Goal: Task Accomplishment & Management: Use online tool/utility

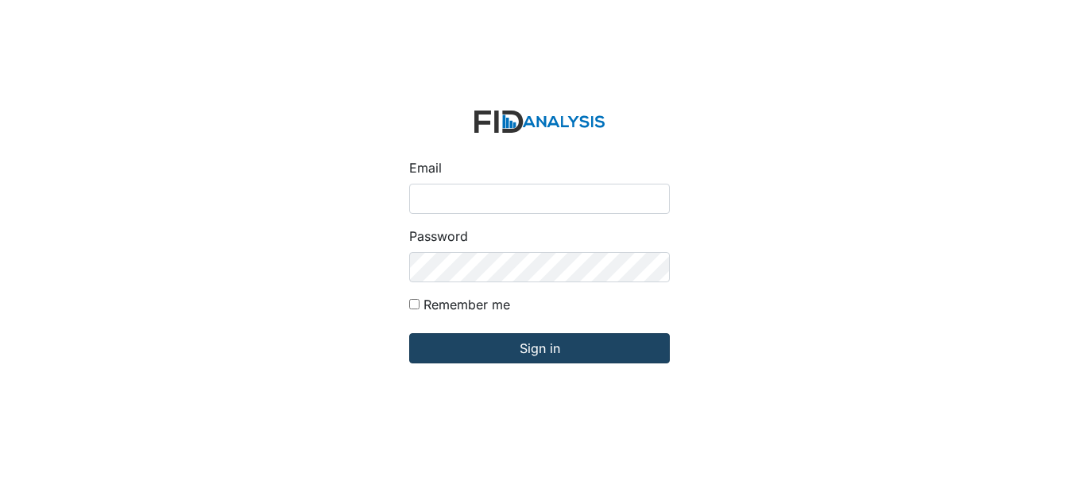
type input "[EMAIL_ADDRESS][DOMAIN_NAME]"
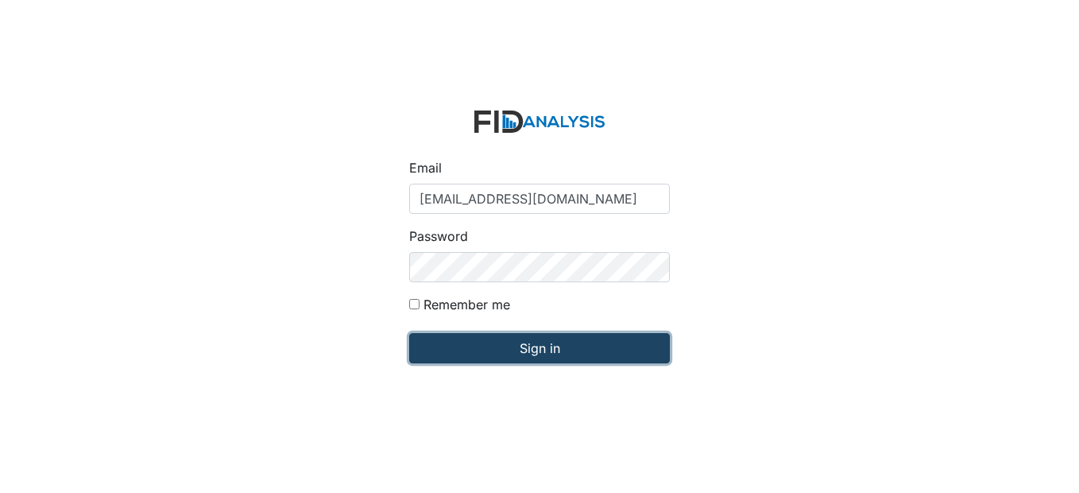
click at [563, 358] on input "Sign in" at bounding box center [539, 348] width 261 height 30
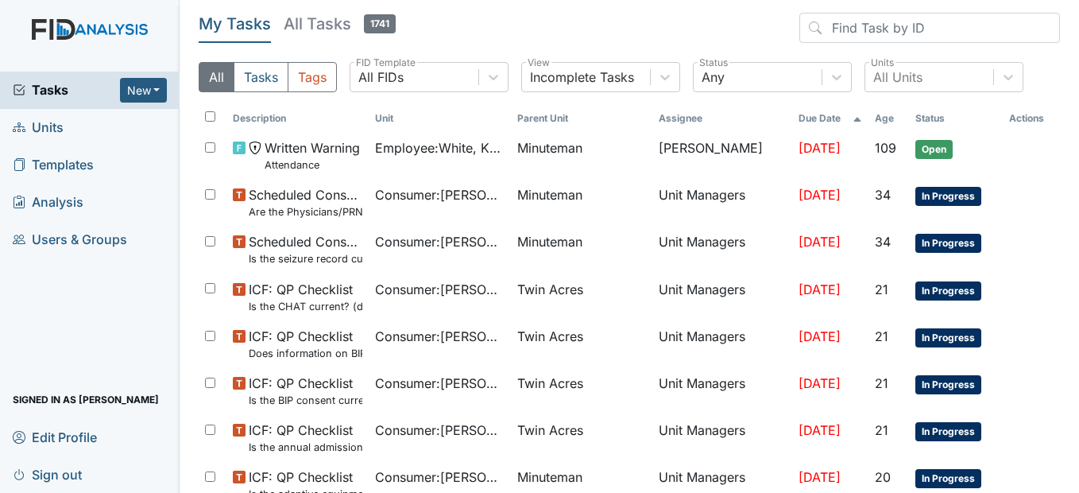
click at [35, 129] on span "Units" at bounding box center [38, 127] width 51 height 25
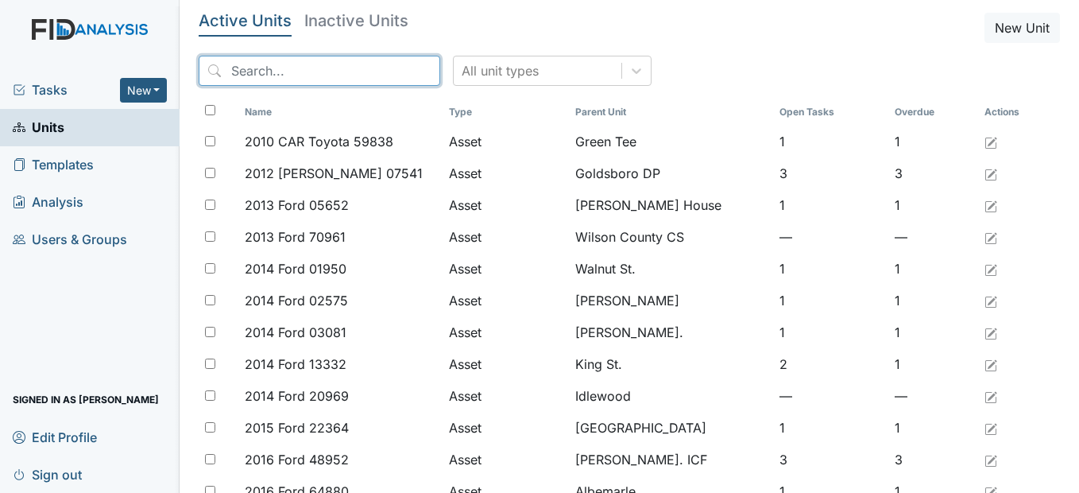
click at [265, 72] on input "search" at bounding box center [320, 71] width 242 height 30
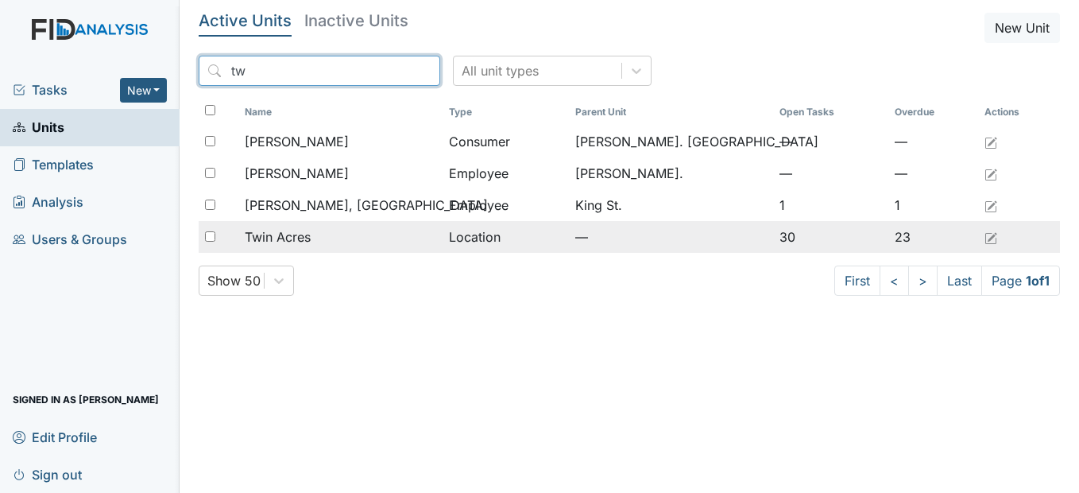
type input "tw"
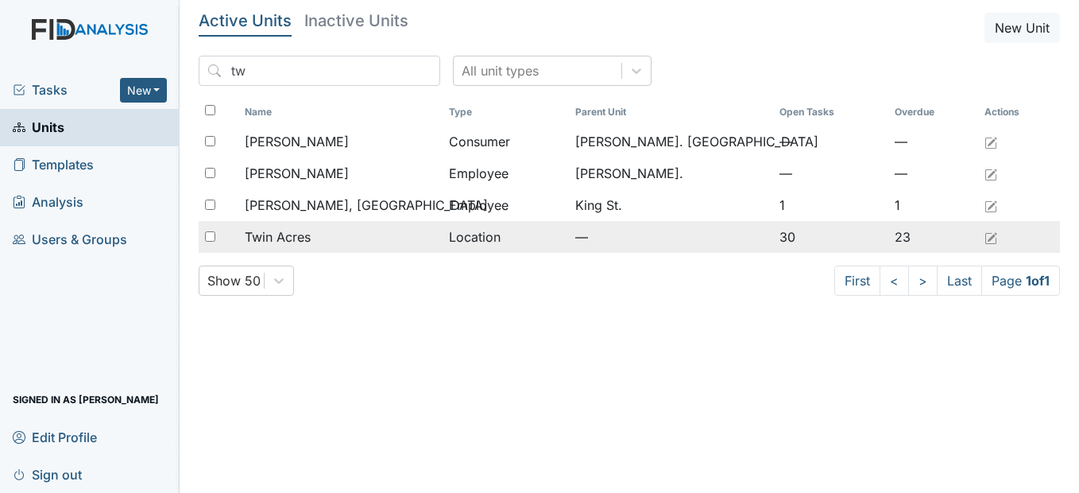
click at [306, 232] on span "Twin Acres" at bounding box center [278, 236] width 66 height 19
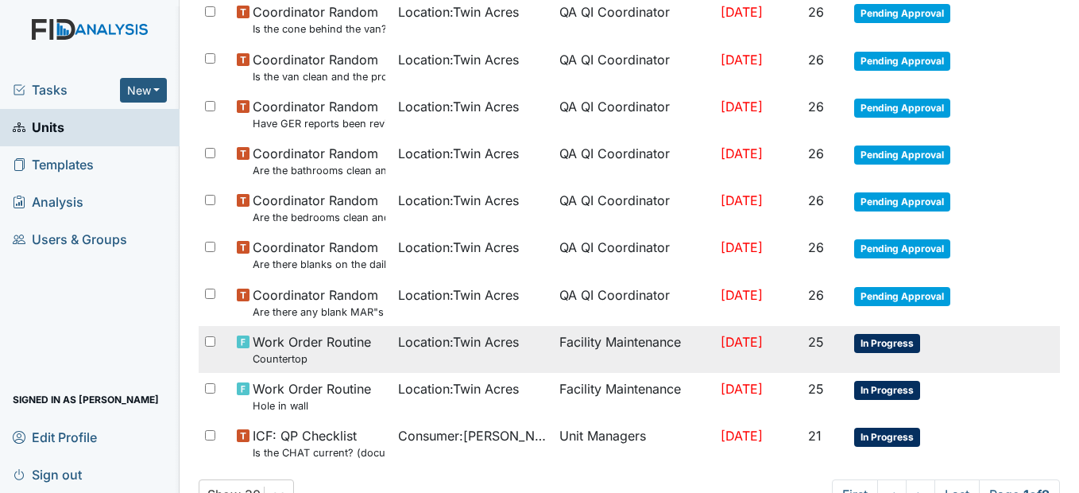
scroll to position [1112, 0]
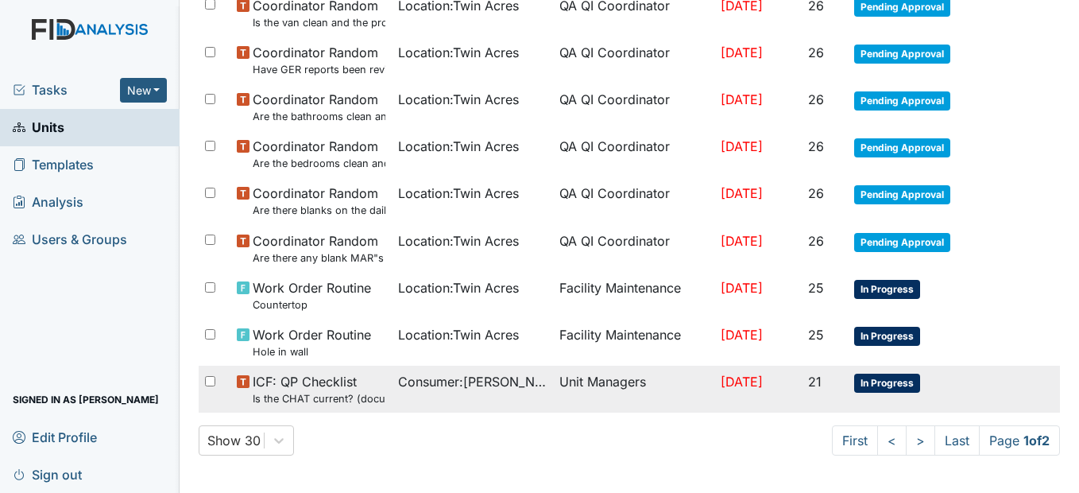
click at [435, 388] on span "Consumer : Bennett, Deborah" at bounding box center [472, 381] width 149 height 19
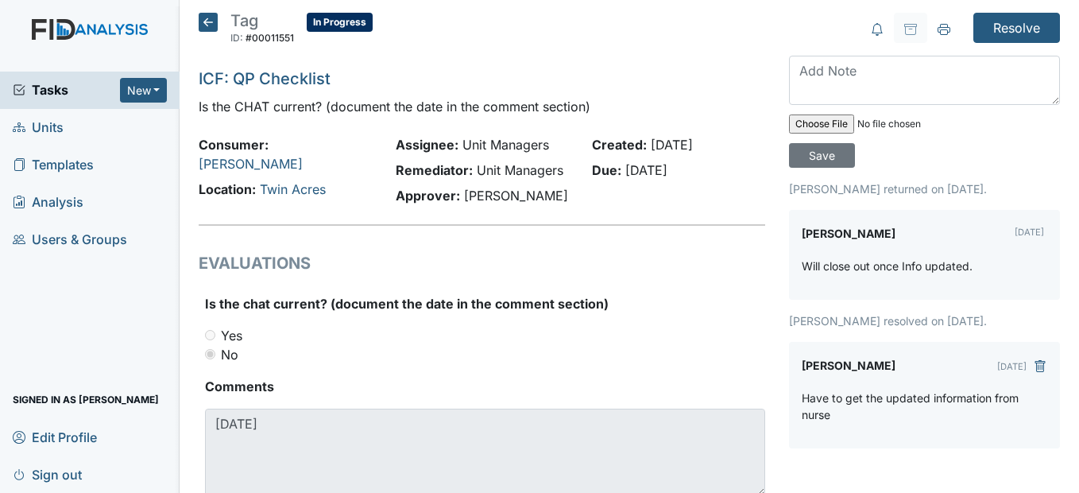
click at [211, 19] on icon at bounding box center [208, 22] width 19 height 19
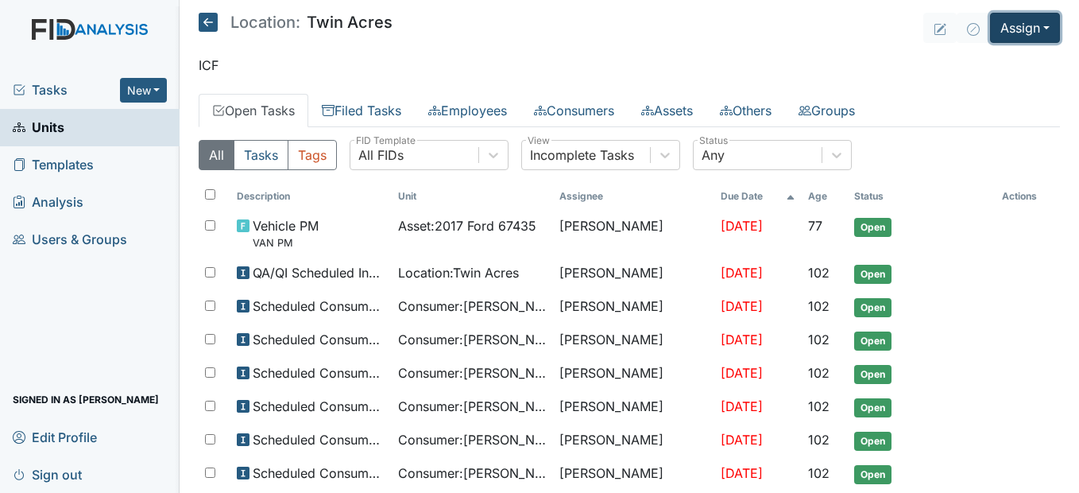
click at [1021, 21] on button "Assign" at bounding box center [1025, 28] width 70 height 30
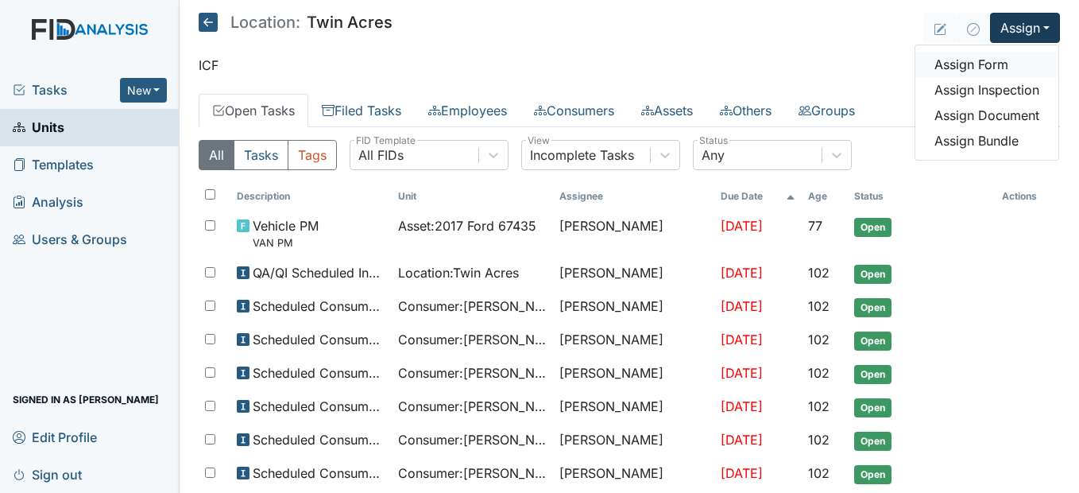
click at [1012, 59] on link "Assign Form" at bounding box center [986, 64] width 143 height 25
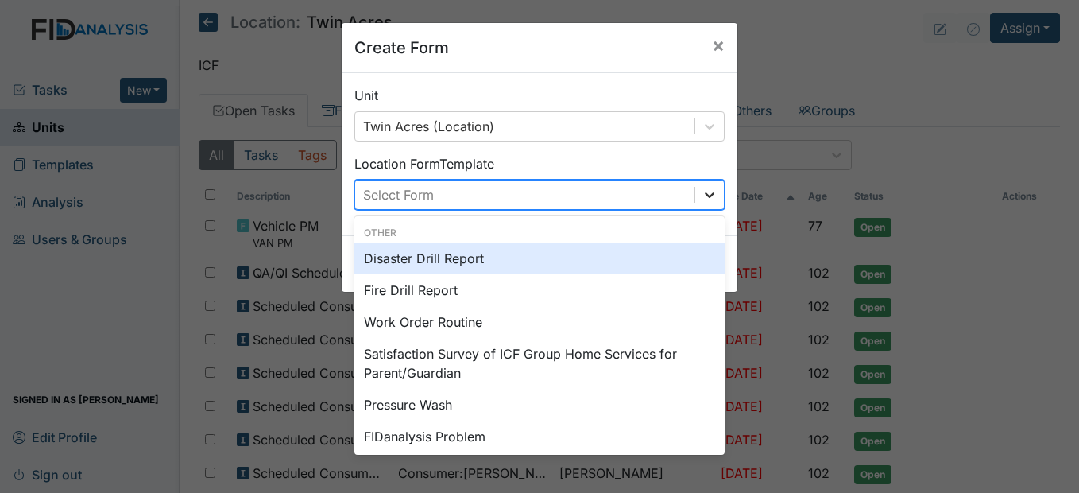
click at [709, 189] on icon at bounding box center [710, 195] width 16 height 16
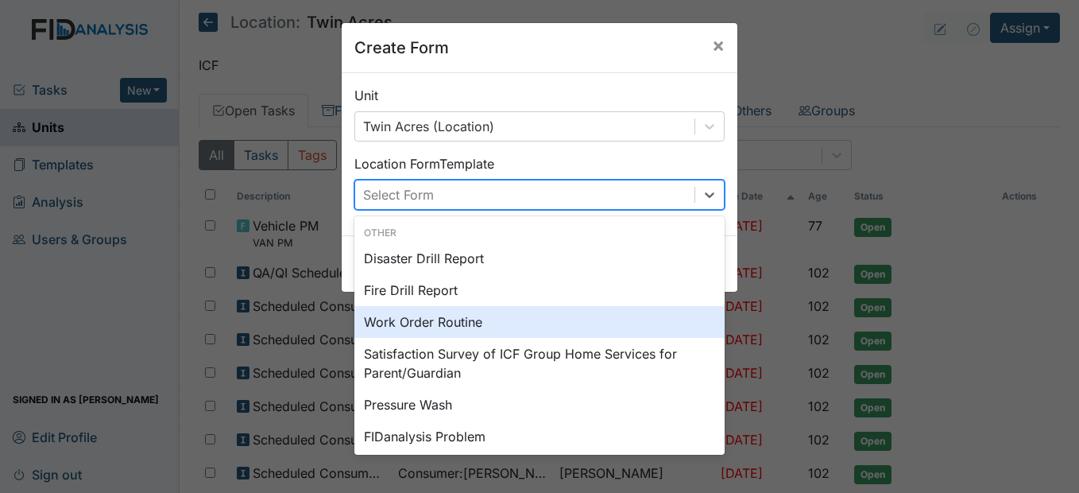
click at [459, 316] on div "Work Order Routine" at bounding box center [539, 322] width 370 height 32
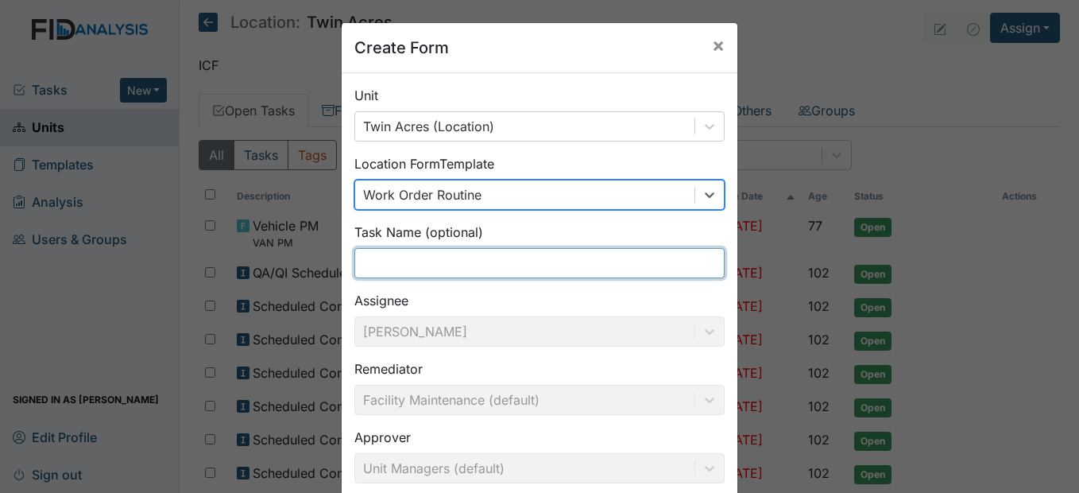
click at [389, 265] on input "text" at bounding box center [539, 263] width 370 height 30
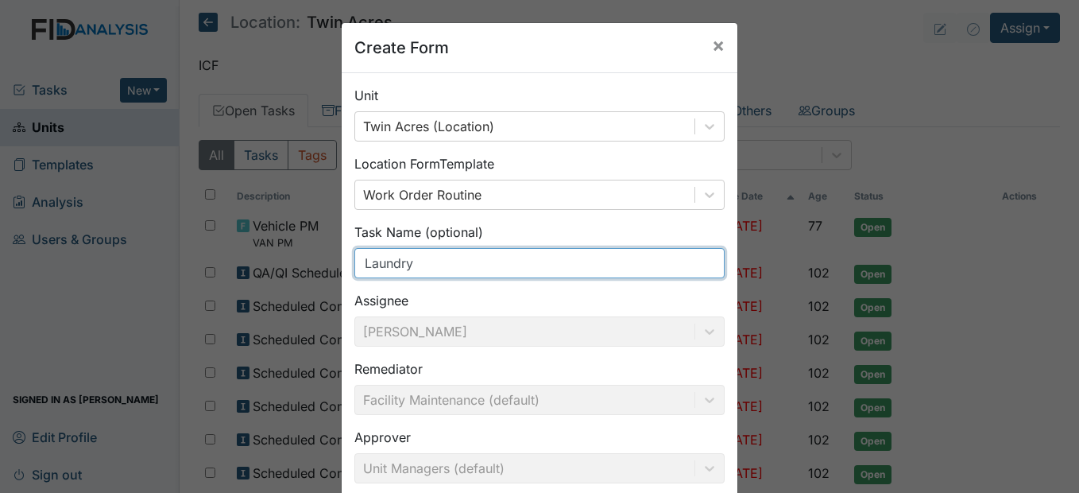
type input "Laundry Room Door"
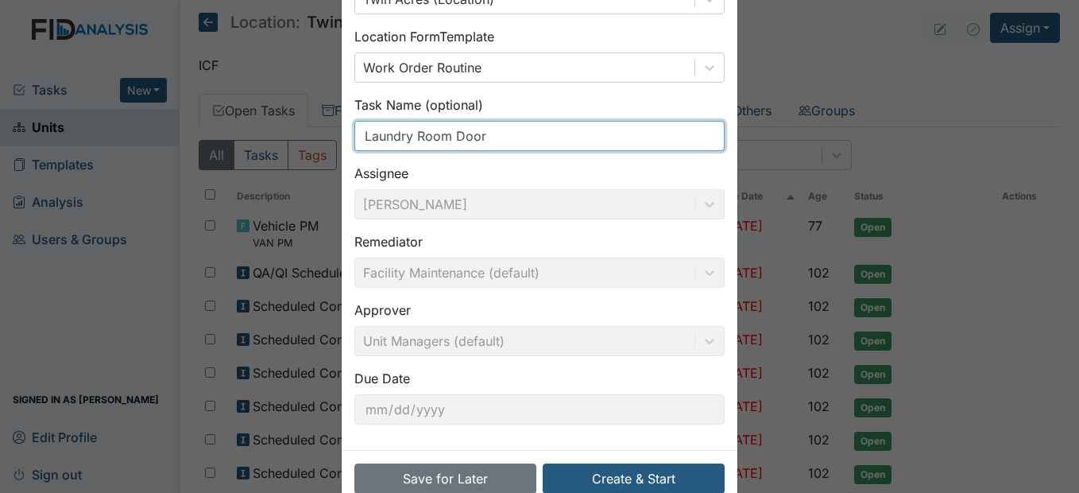
scroll to position [164, 0]
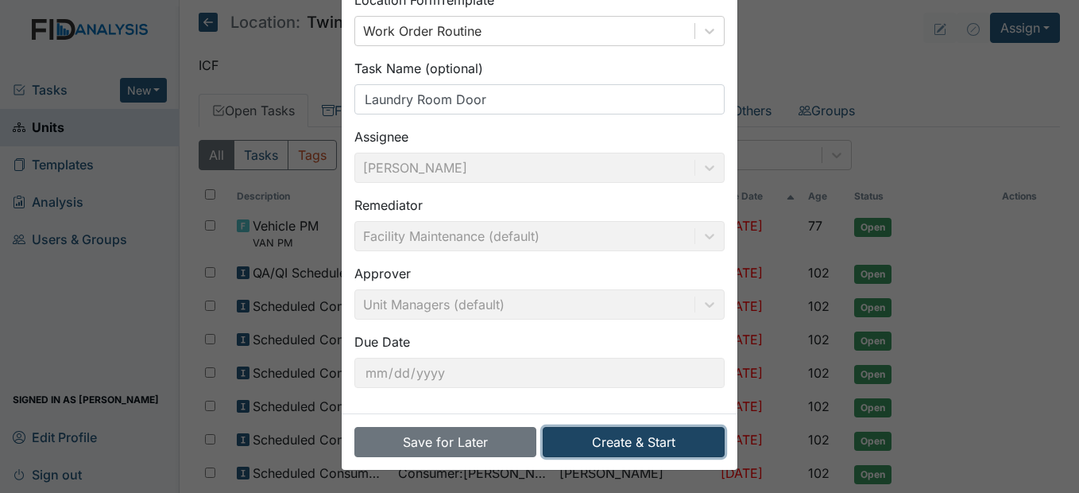
click at [660, 435] on button "Create & Start" at bounding box center [634, 442] width 182 height 30
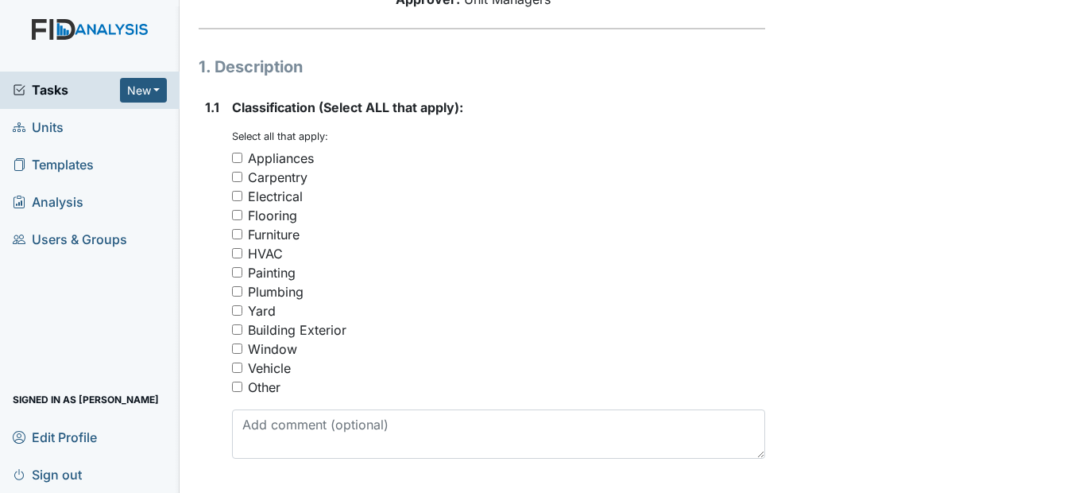
scroll to position [238, 0]
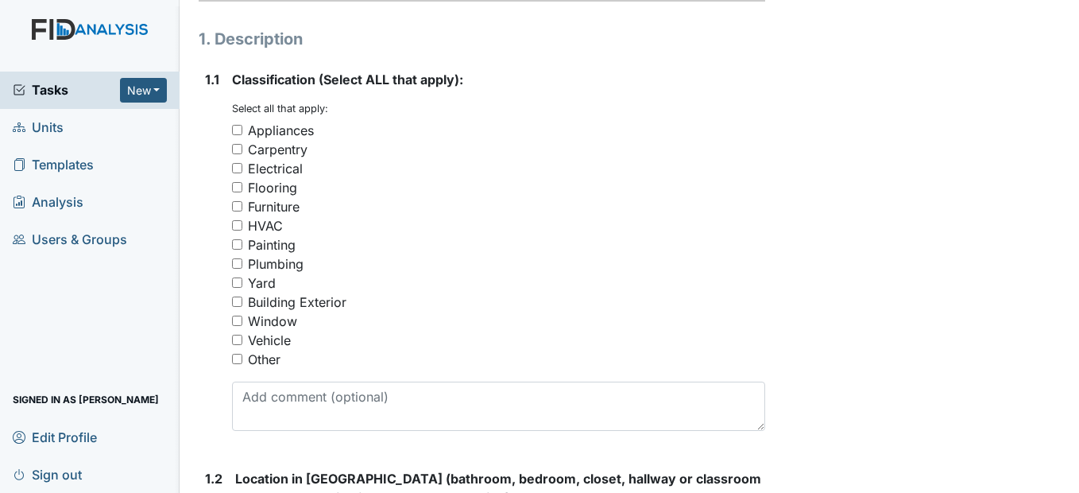
click at [234, 364] on input "Other" at bounding box center [237, 359] width 10 height 10
checkbox input "true"
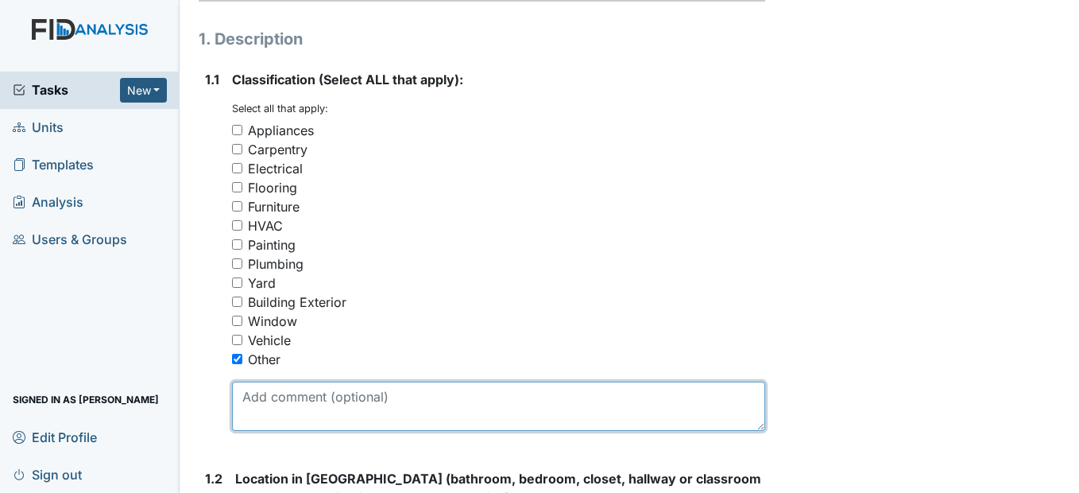
click at [250, 431] on textarea at bounding box center [498, 405] width 532 height 49
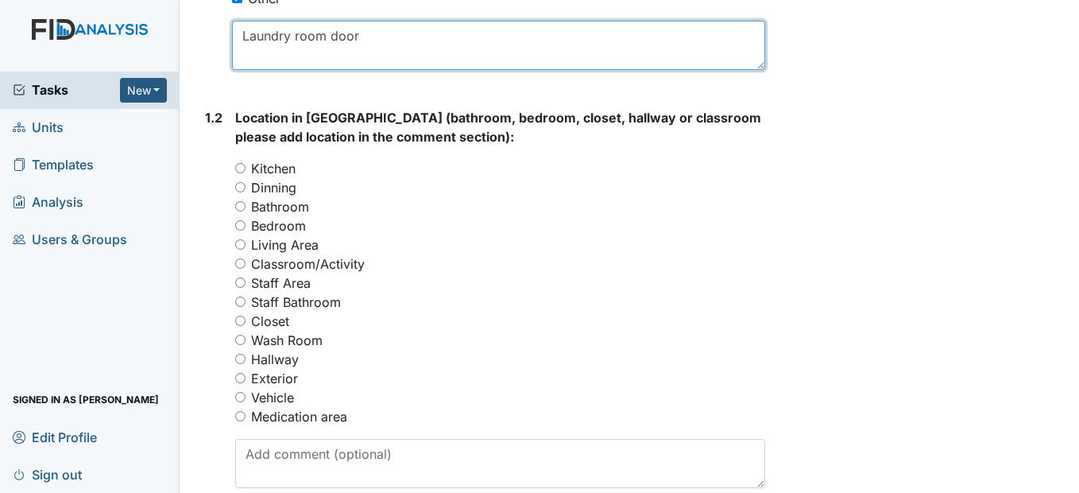
scroll to position [636, 0]
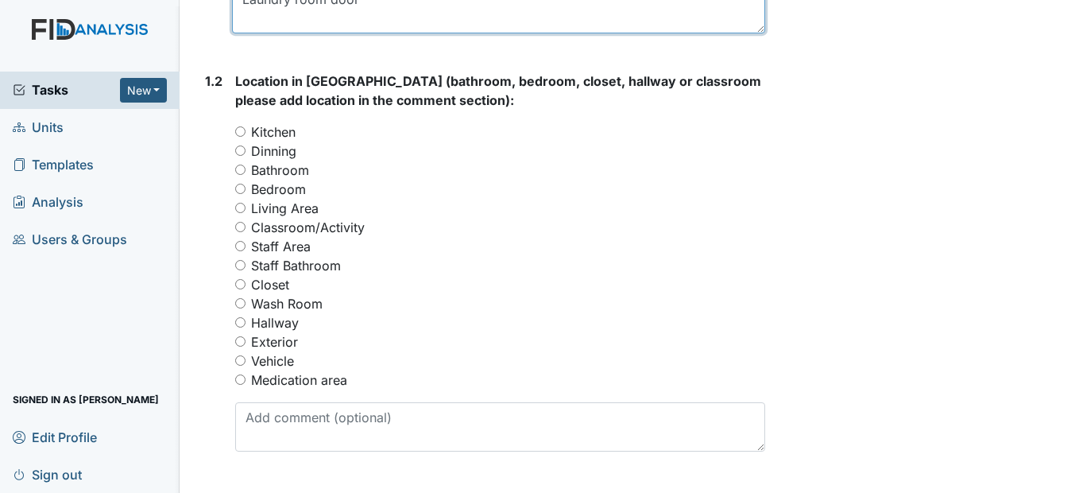
type textarea "Laundry room door"
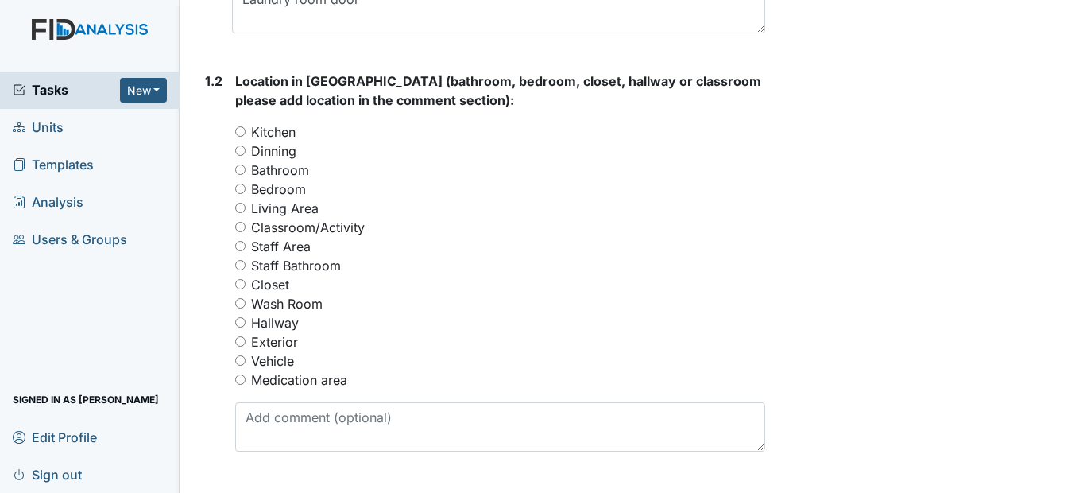
click at [277, 313] on label "Wash Room" at bounding box center [287, 303] width 72 height 19
click at [246, 308] on input "Wash Room" at bounding box center [240, 303] width 10 height 10
radio input "true"
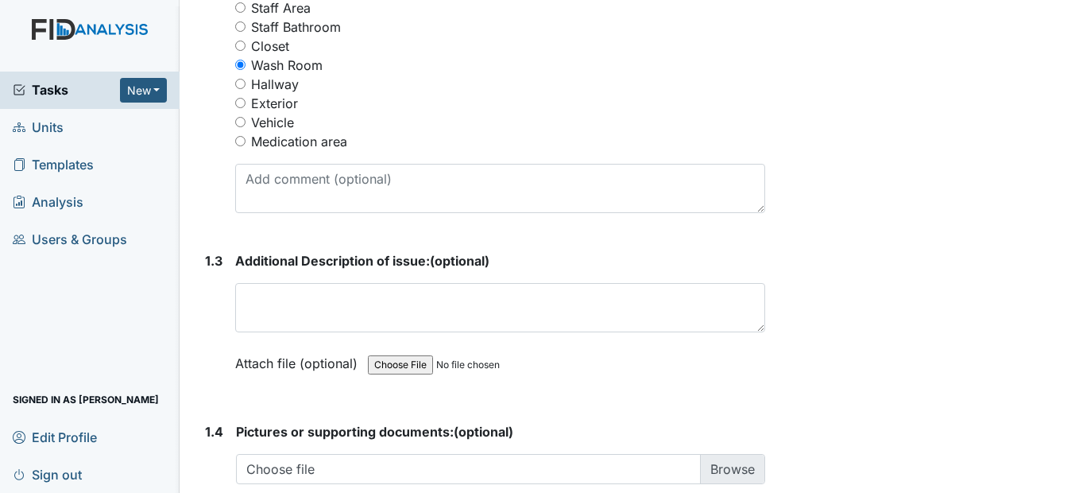
scroll to position [954, 0]
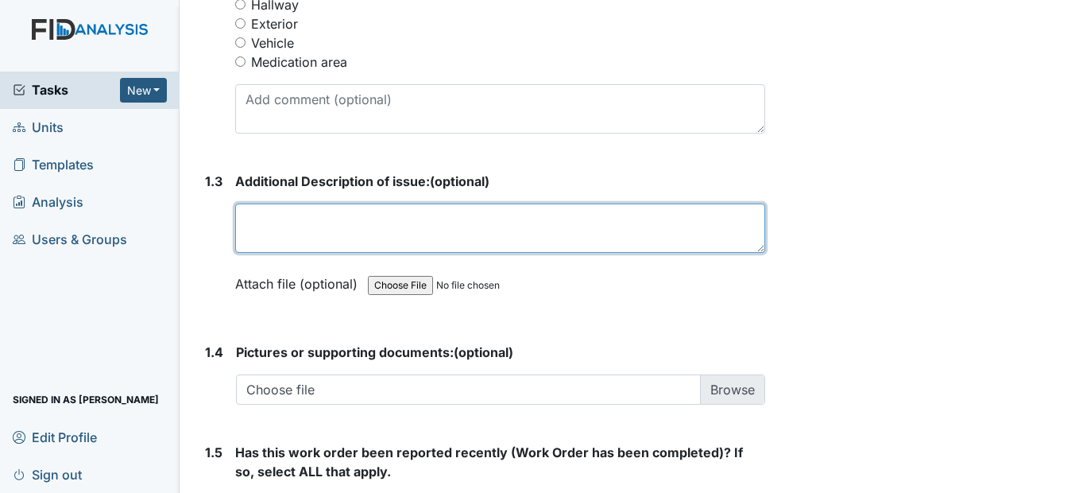
click at [267, 253] on textarea at bounding box center [499, 227] width 529 height 49
type textarea "The"
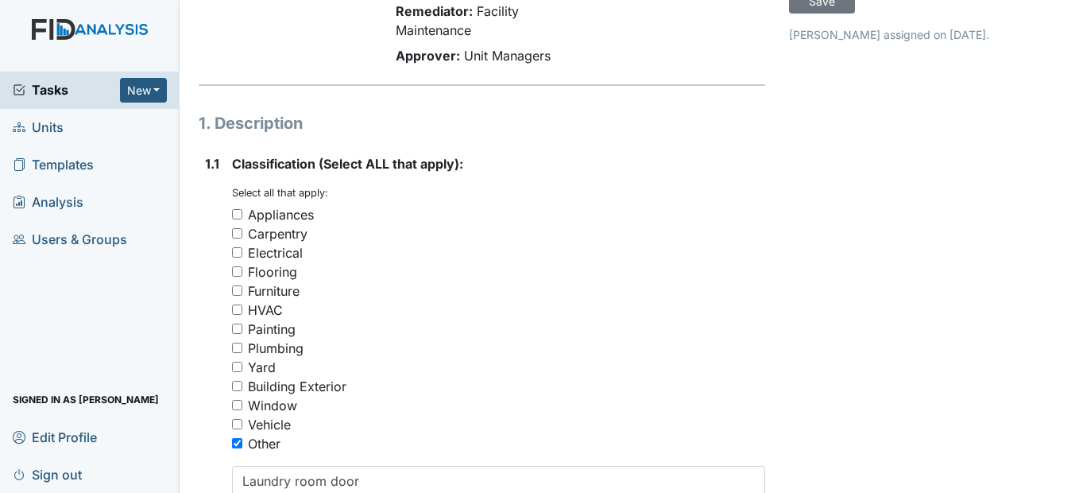
scroll to position [0, 0]
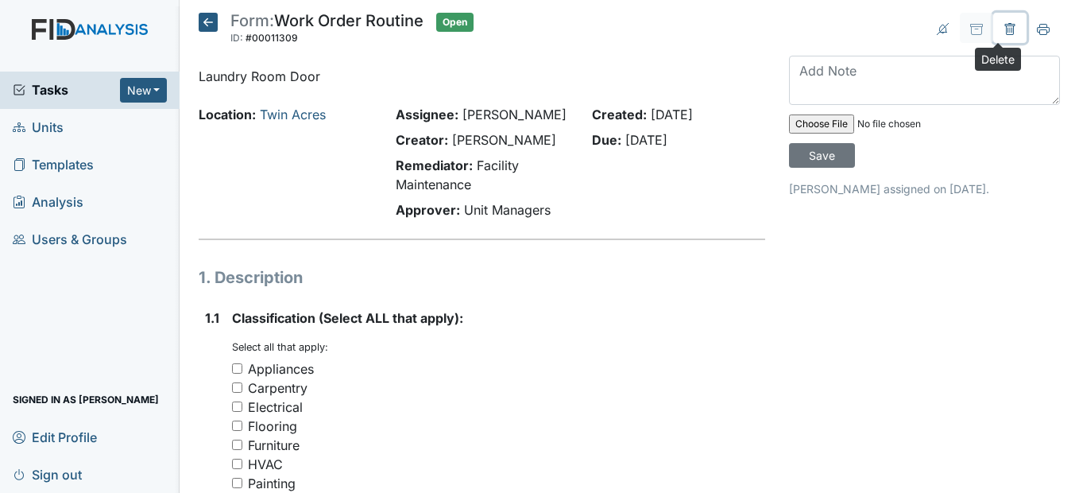
click at [1008, 29] on icon at bounding box center [1010, 30] width 5 height 6
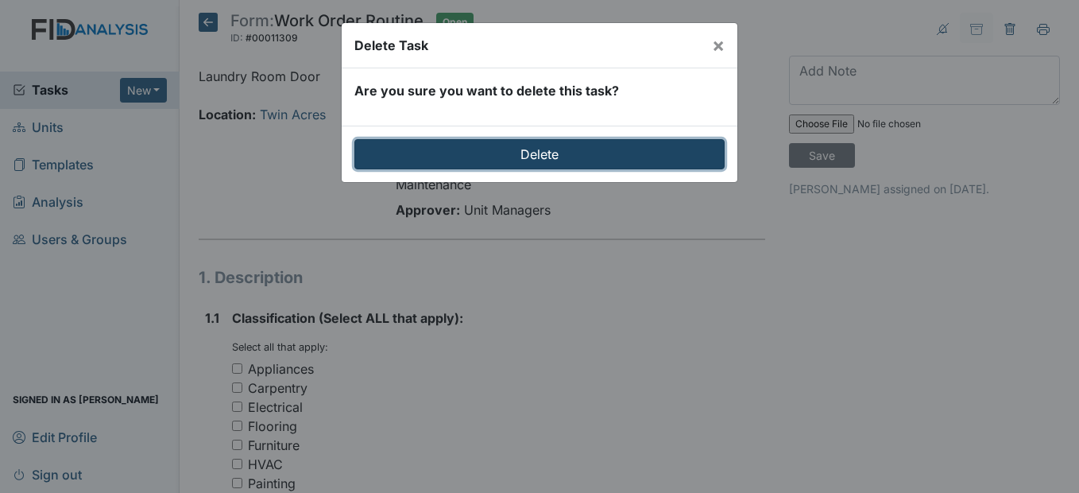
click at [687, 149] on input "Delete" at bounding box center [539, 154] width 370 height 30
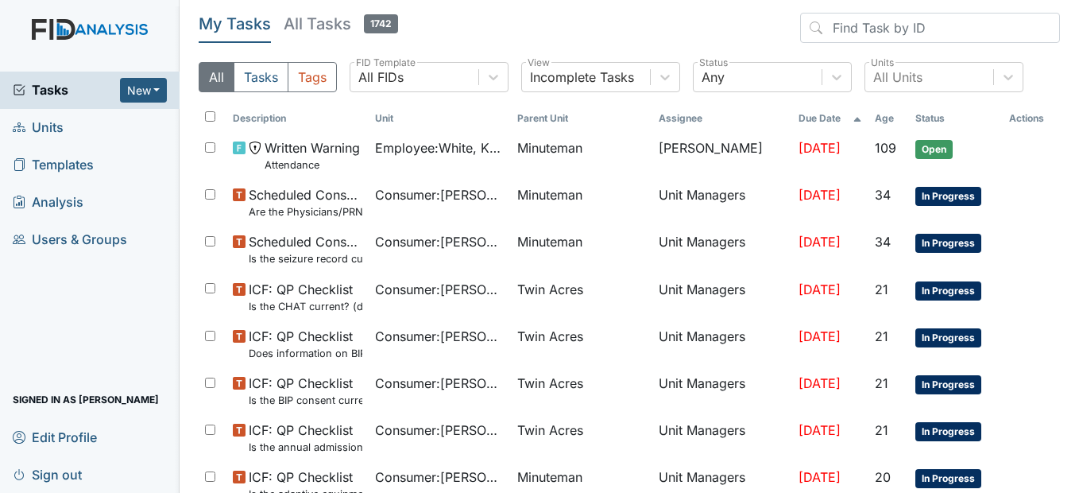
click at [63, 126] on span "Units" at bounding box center [38, 127] width 51 height 25
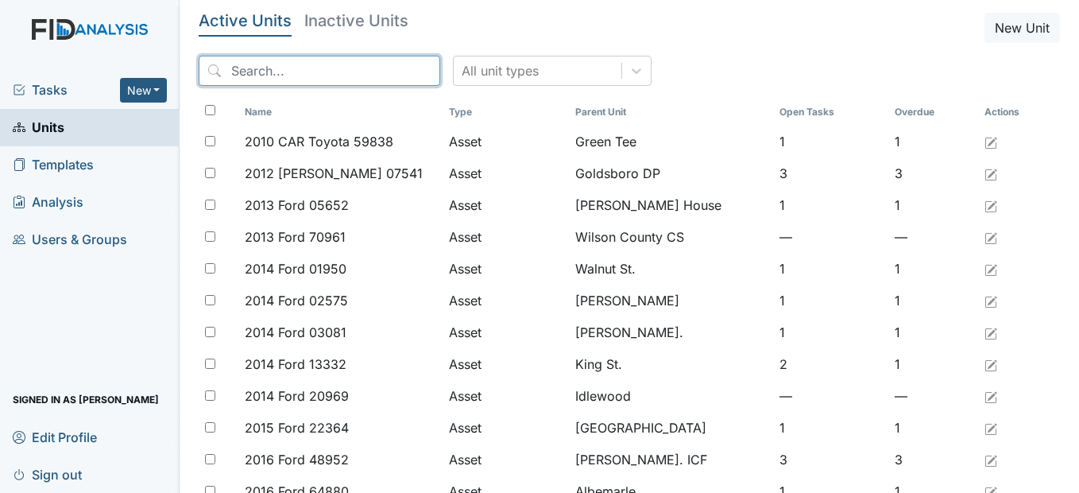
click at [274, 80] on input "search" at bounding box center [320, 71] width 242 height 30
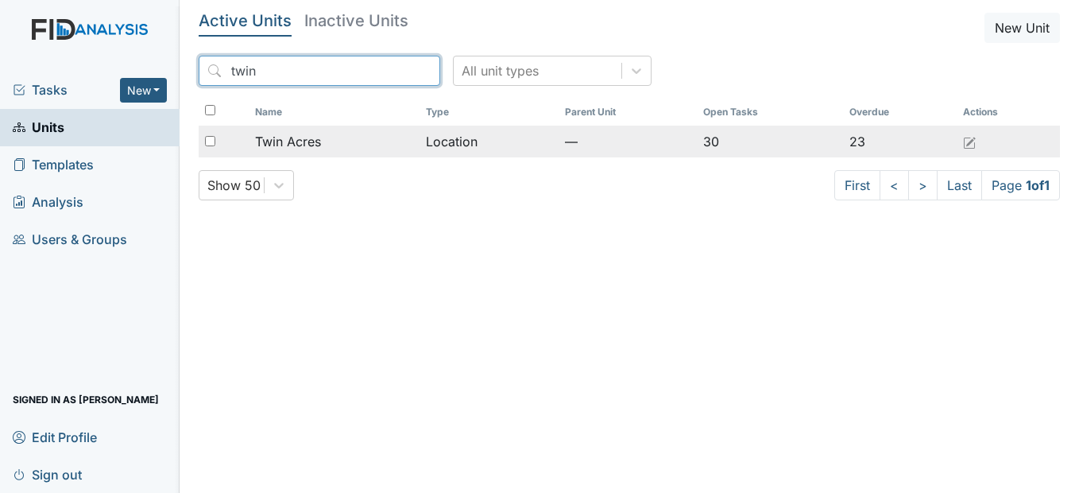
type input "twin"
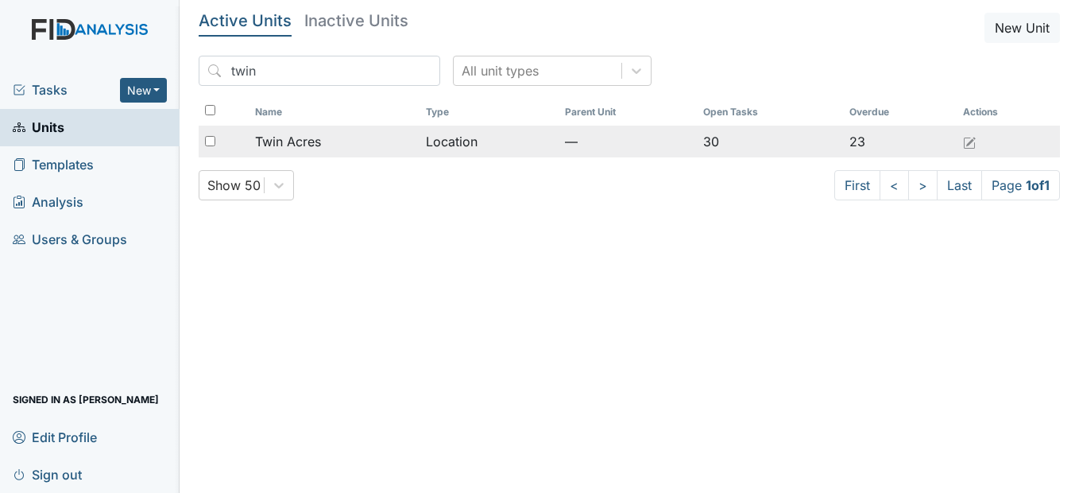
click at [302, 144] on span "Twin Acres" at bounding box center [288, 141] width 66 height 19
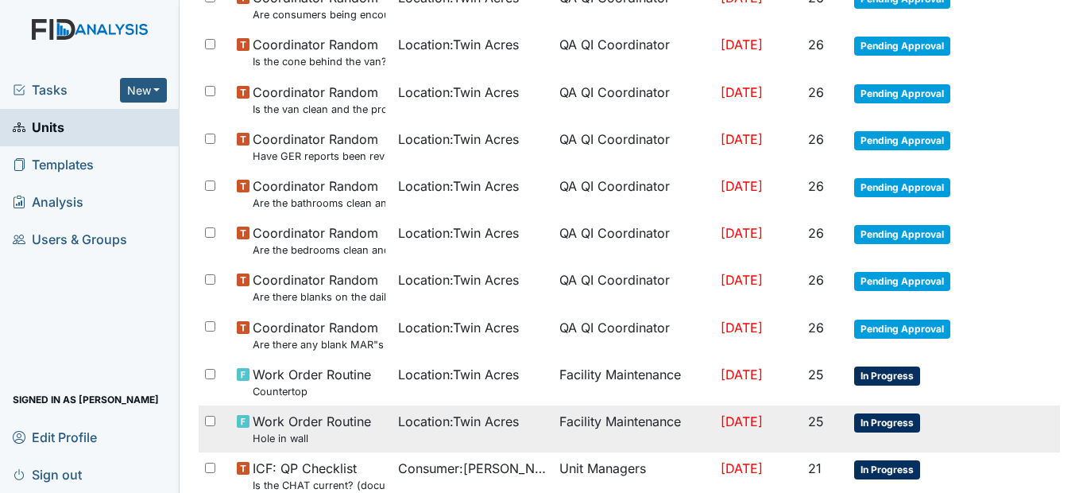
scroll to position [1113, 0]
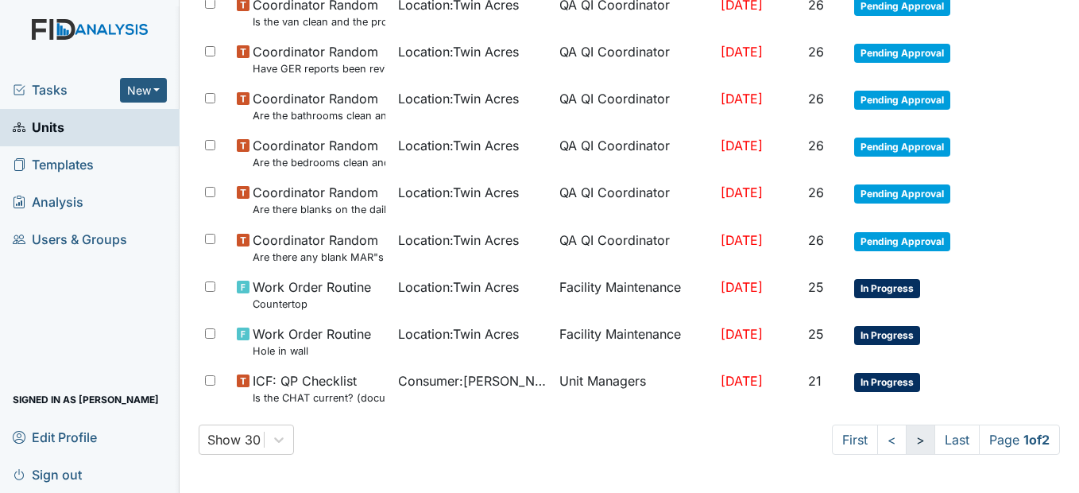
click at [906, 442] on link ">" at bounding box center [920, 439] width 29 height 30
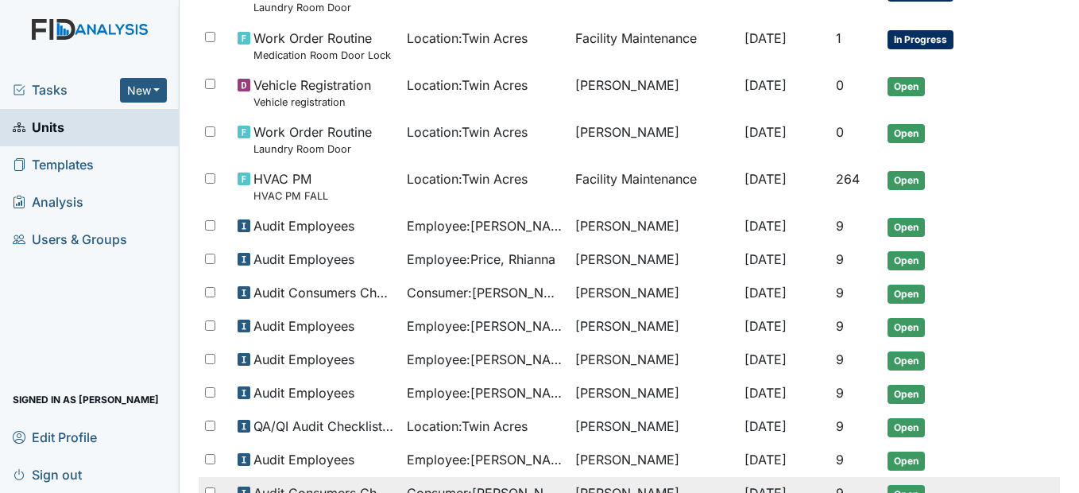
scroll to position [545, 0]
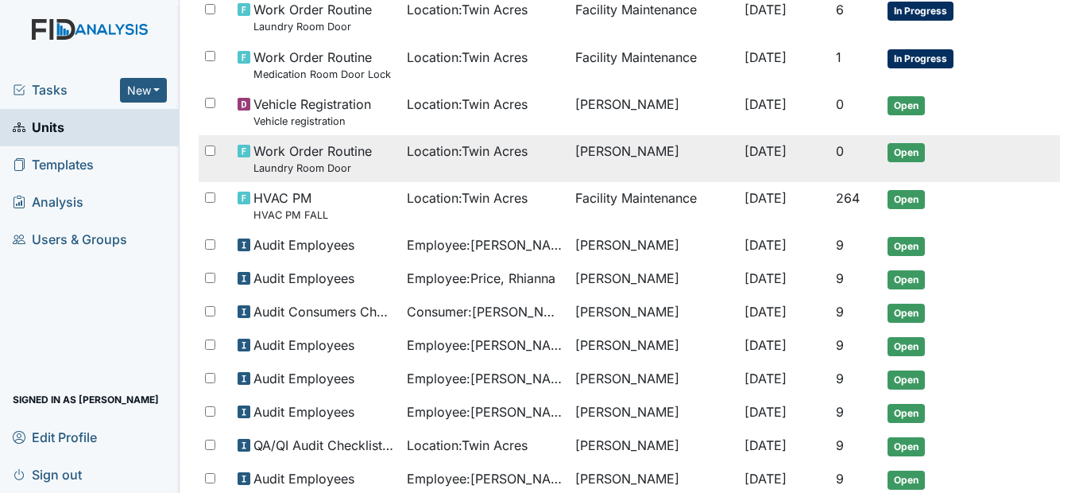
click at [431, 164] on td "Location : [GEOGRAPHIC_DATA]" at bounding box center [484, 158] width 168 height 47
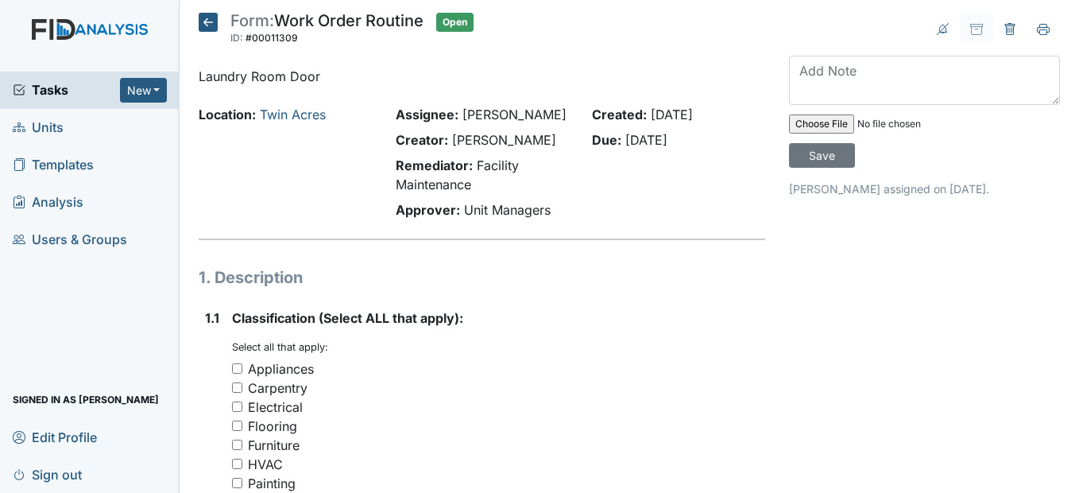
click at [201, 14] on icon at bounding box center [208, 22] width 19 height 19
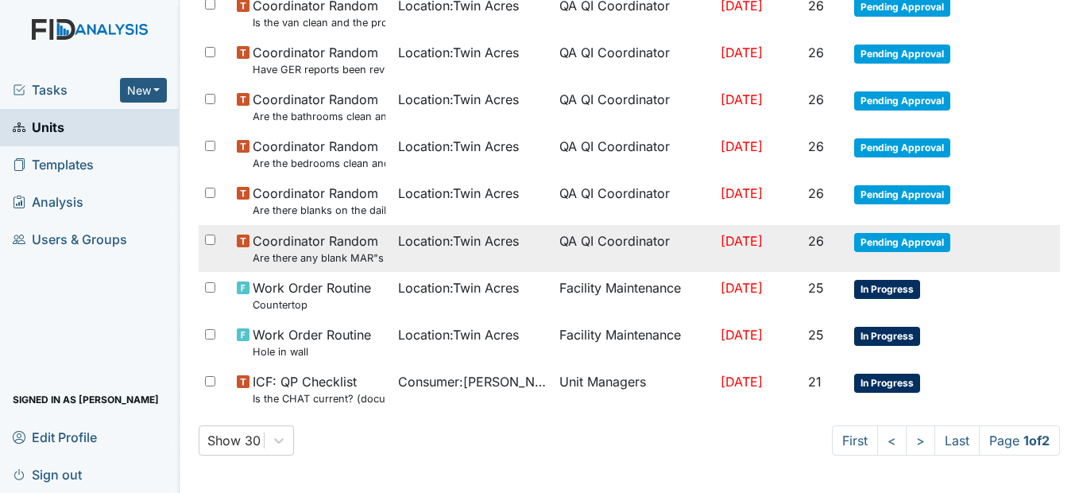
scroll to position [1113, 0]
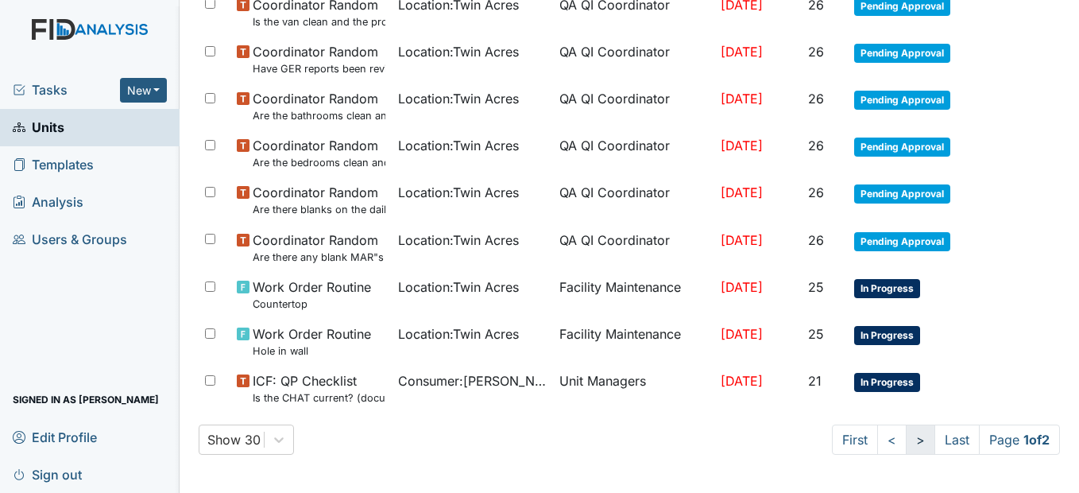
click at [906, 444] on link ">" at bounding box center [920, 439] width 29 height 30
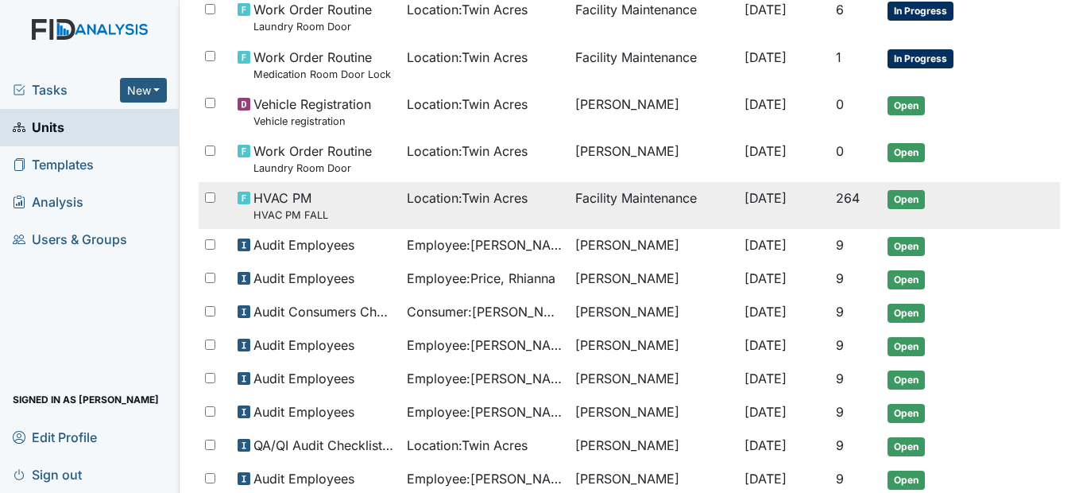
scroll to position [466, 0]
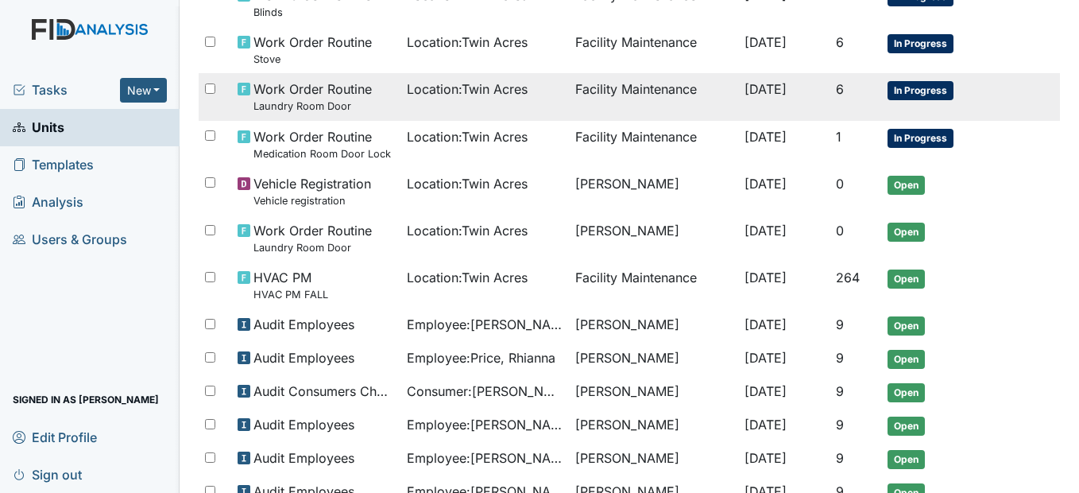
click at [435, 99] on td "Location : [GEOGRAPHIC_DATA]" at bounding box center [484, 96] width 168 height 47
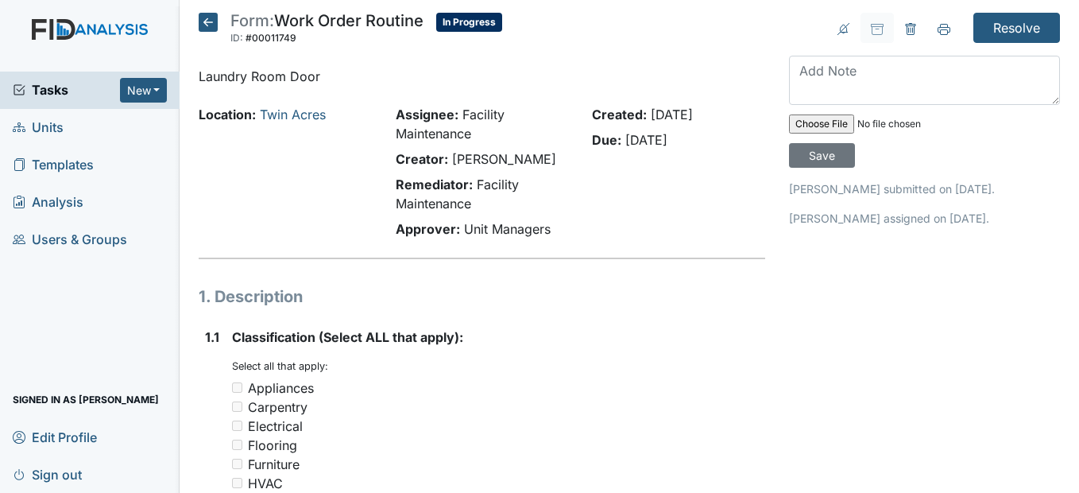
click at [208, 22] on icon at bounding box center [208, 22] width 19 height 19
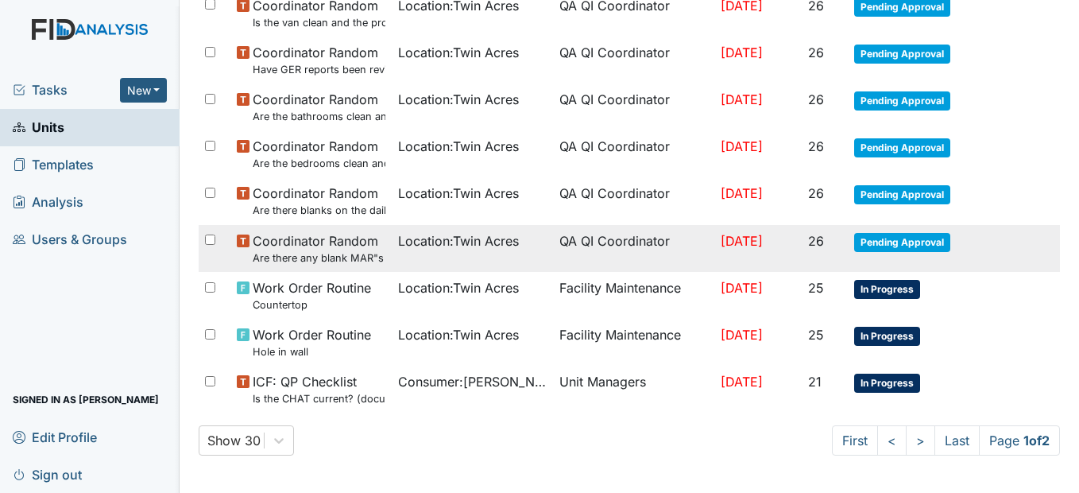
scroll to position [1113, 0]
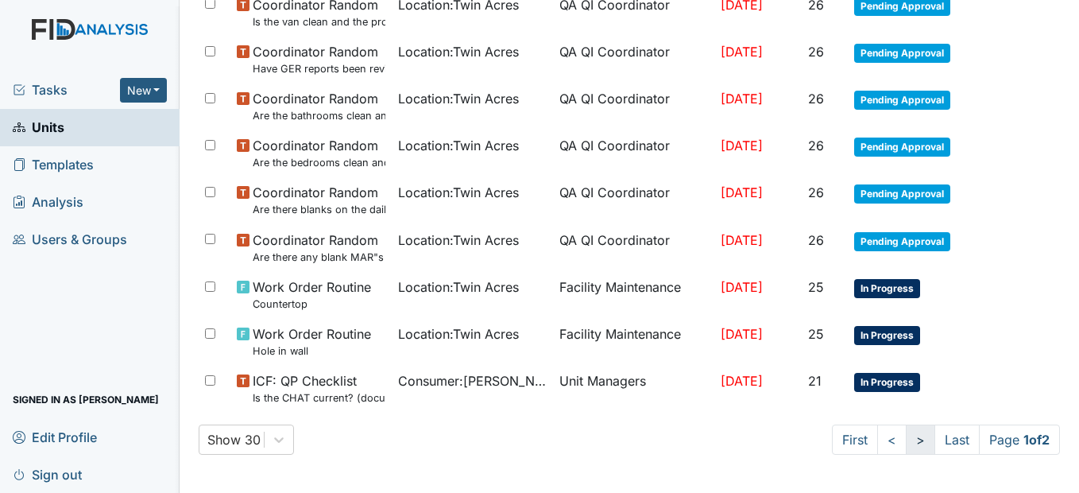
click at [906, 433] on link ">" at bounding box center [920, 439] width 29 height 30
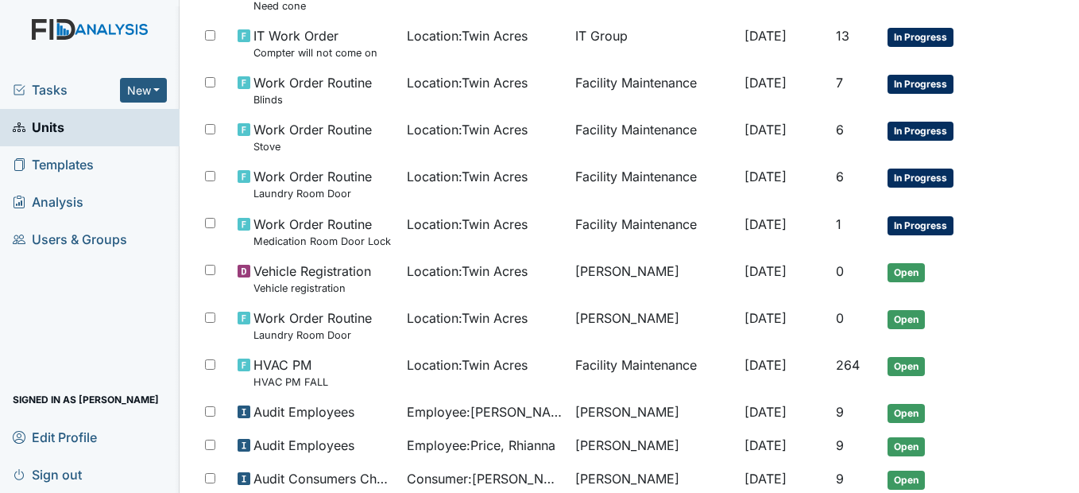
scroll to position [386, 0]
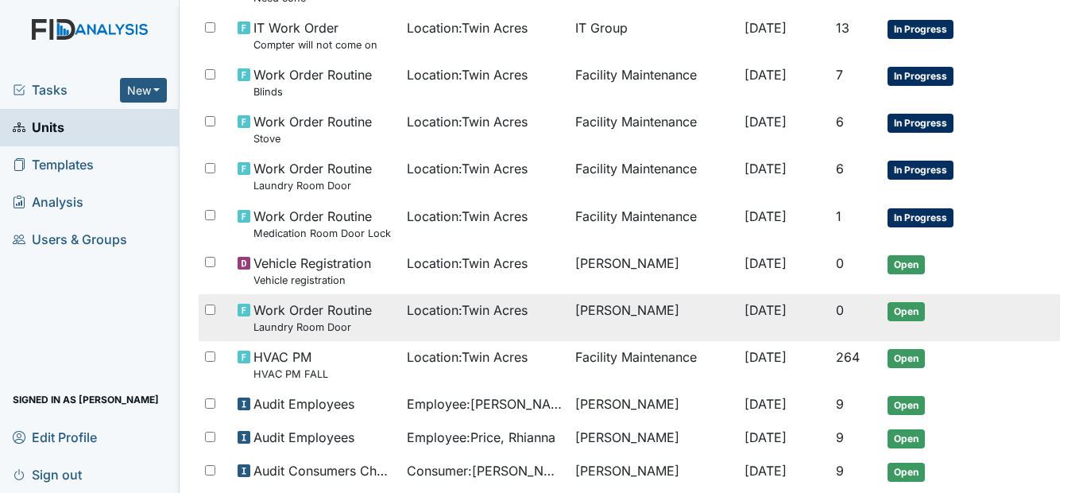
click at [516, 296] on td "Location : [GEOGRAPHIC_DATA]" at bounding box center [484, 317] width 168 height 47
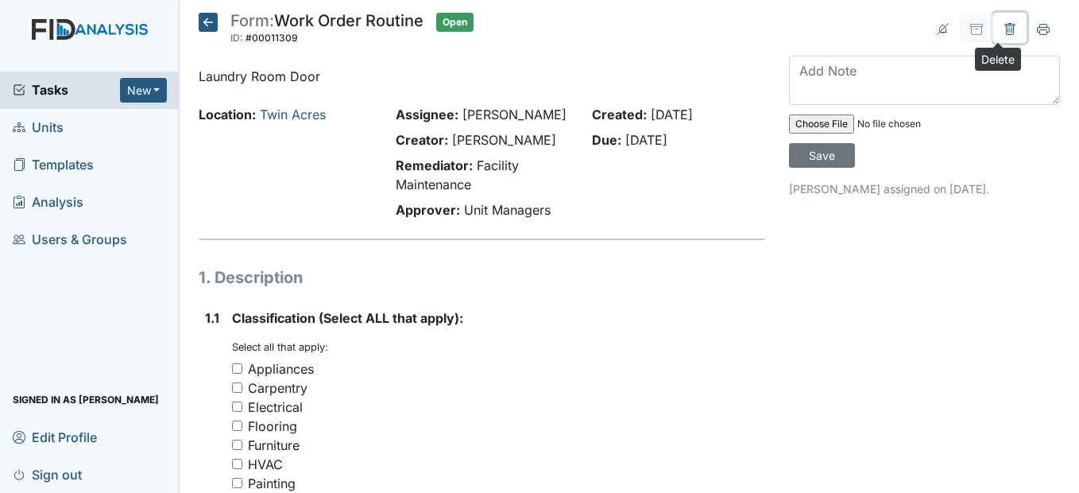
click at [1004, 30] on icon at bounding box center [1010, 29] width 13 height 13
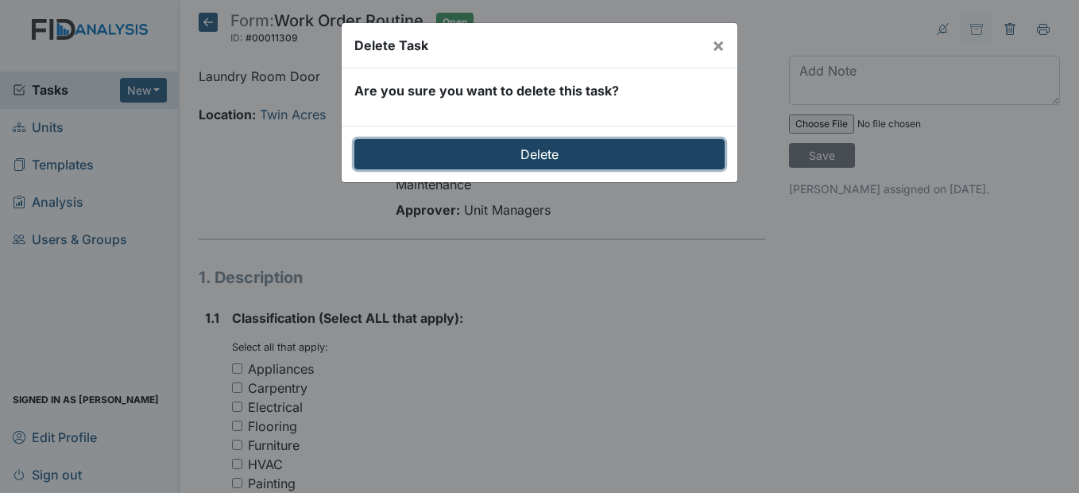
click at [627, 153] on input "Delete" at bounding box center [539, 154] width 370 height 30
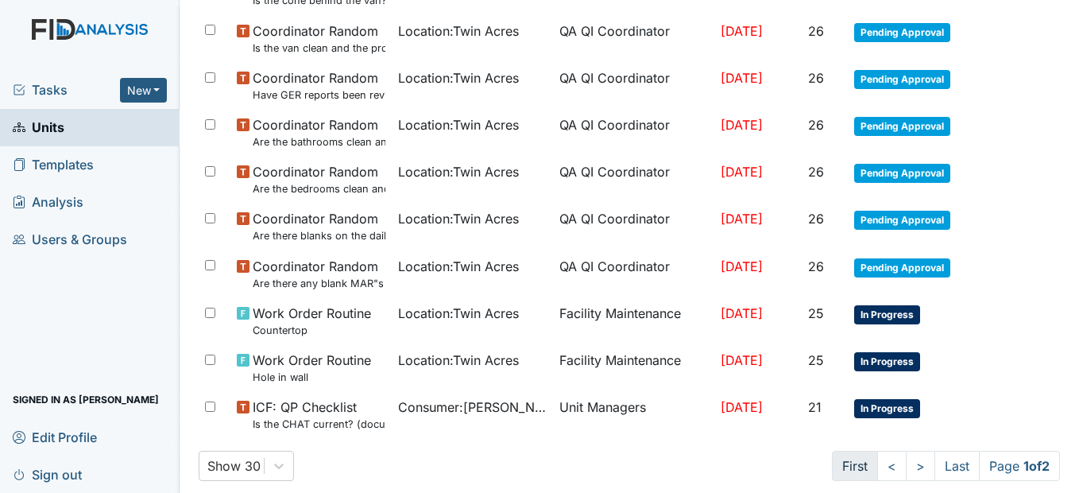
scroll to position [1166, 0]
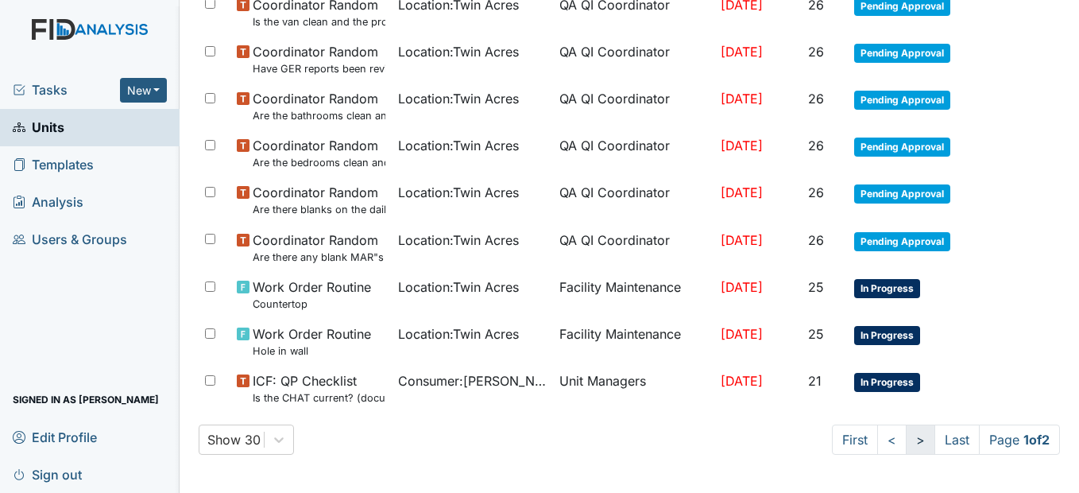
click at [906, 435] on link ">" at bounding box center [920, 439] width 29 height 30
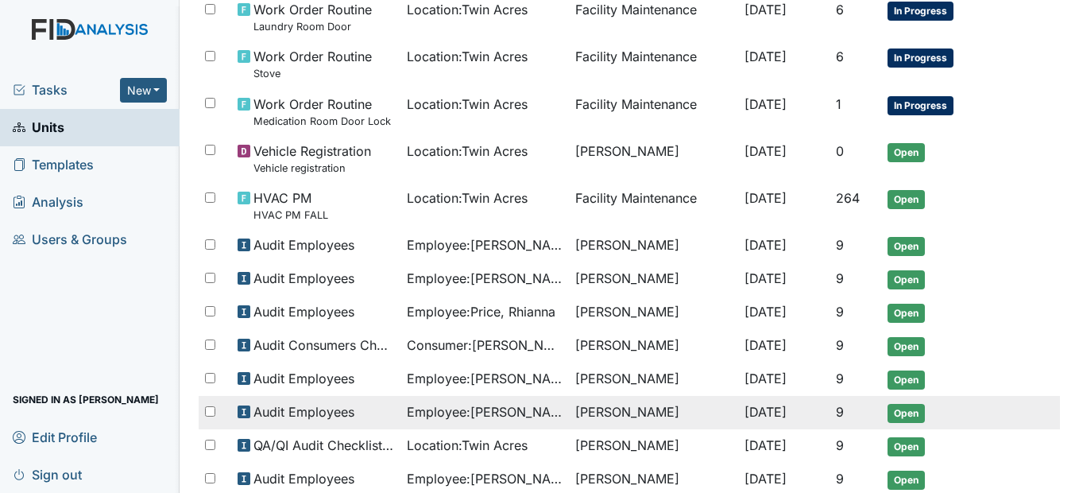
scroll to position [471, 0]
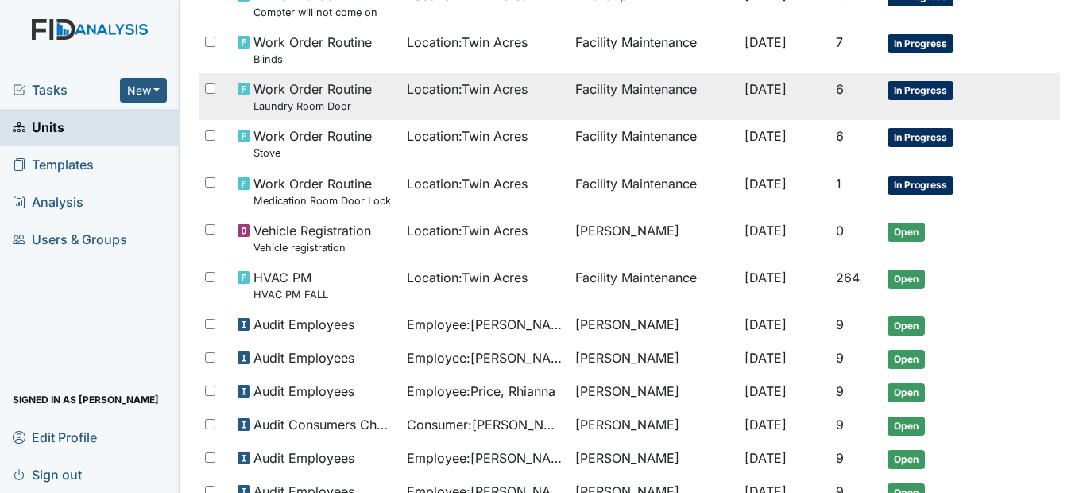
click at [428, 95] on span "Location : [GEOGRAPHIC_DATA]" at bounding box center [467, 88] width 121 height 19
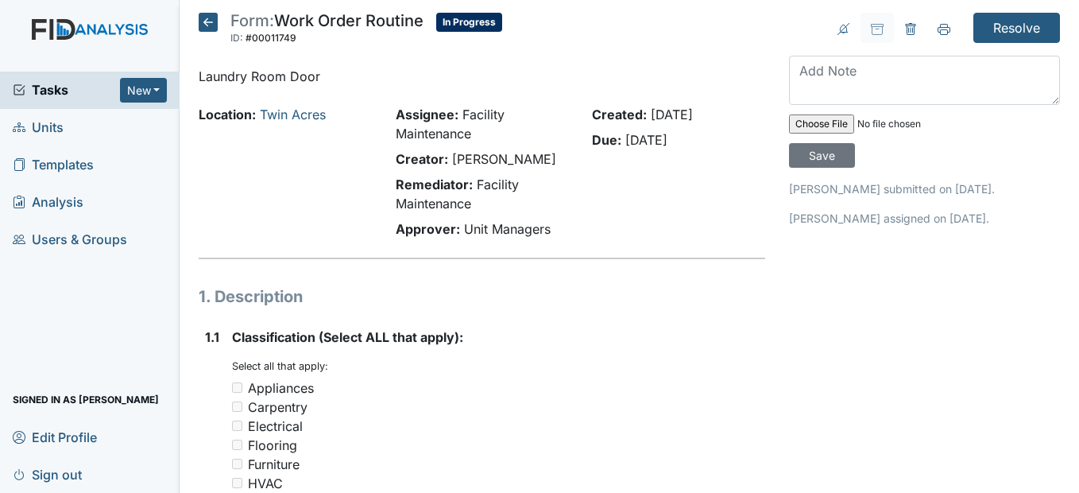
click at [211, 20] on icon at bounding box center [208, 22] width 19 height 19
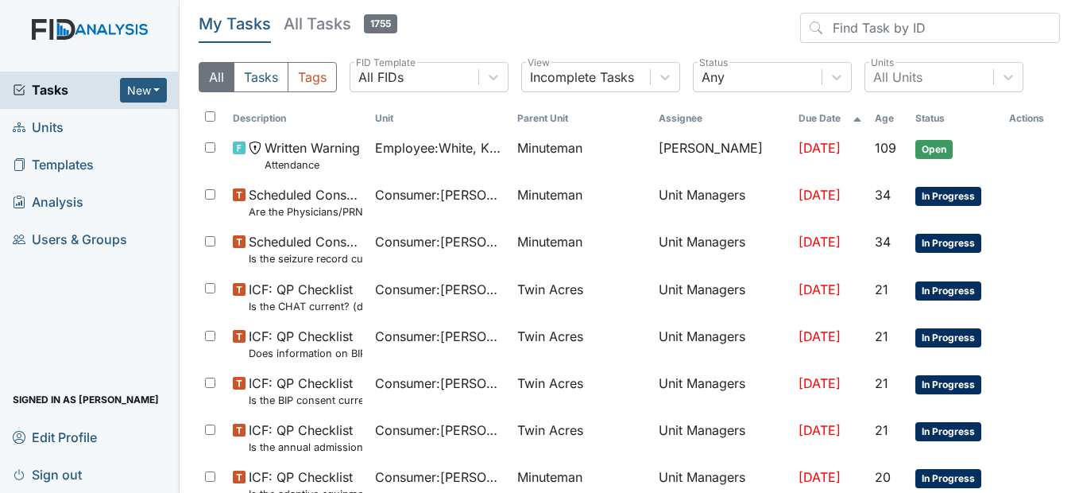
click at [47, 130] on span "Units" at bounding box center [38, 127] width 51 height 25
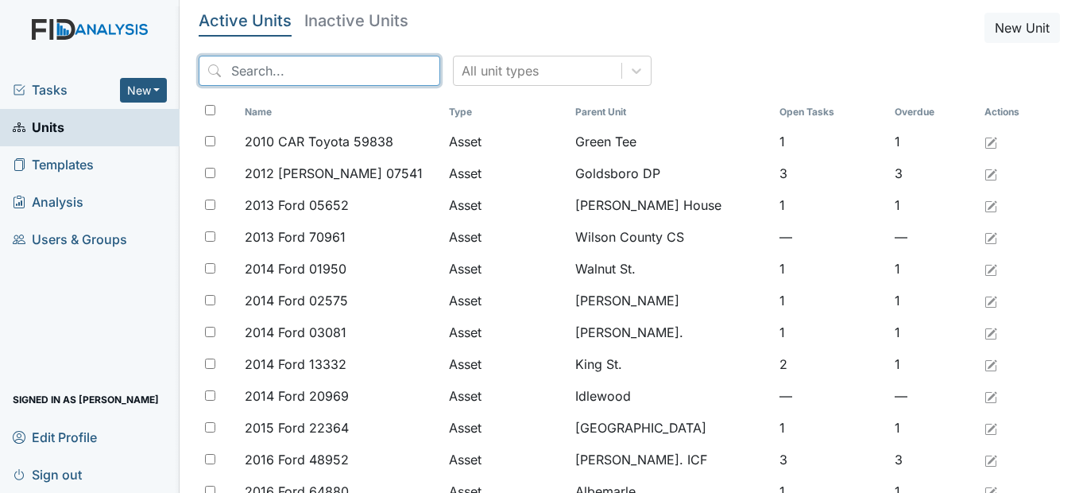
click at [332, 71] on input "search" at bounding box center [320, 71] width 242 height 30
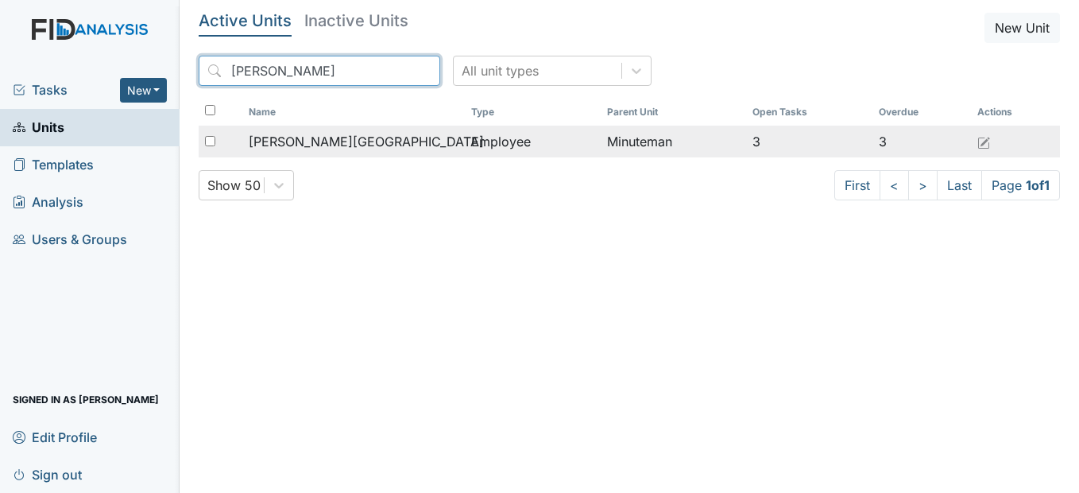
type input "[PERSON_NAME]"
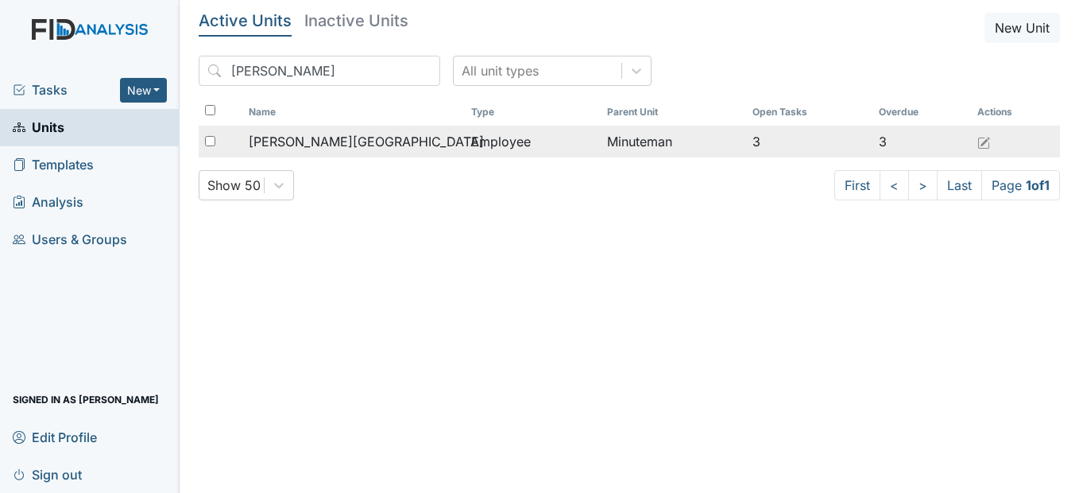
click at [337, 137] on span "[PERSON_NAME][GEOGRAPHIC_DATA]" at bounding box center [366, 141] width 235 height 19
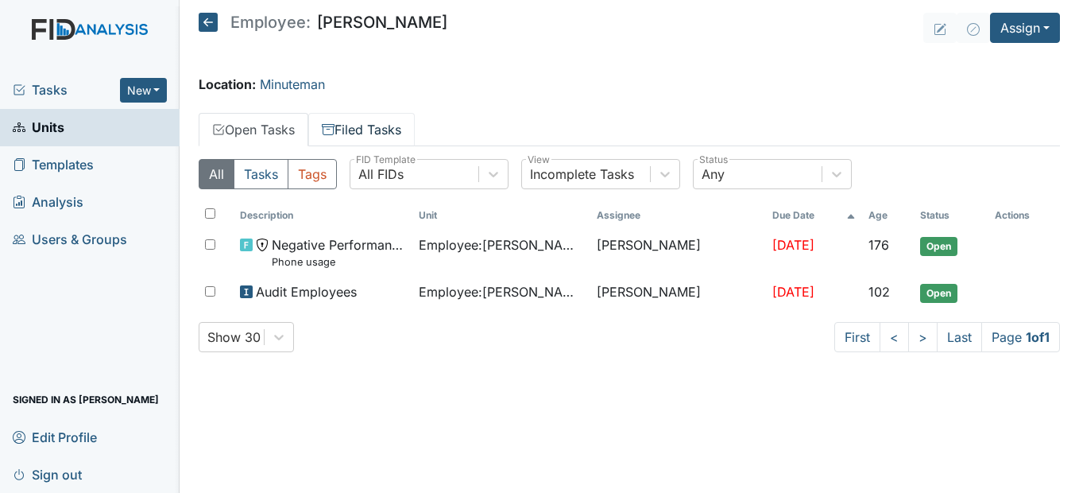
click at [373, 133] on link "Filed Tasks" at bounding box center [361, 129] width 106 height 33
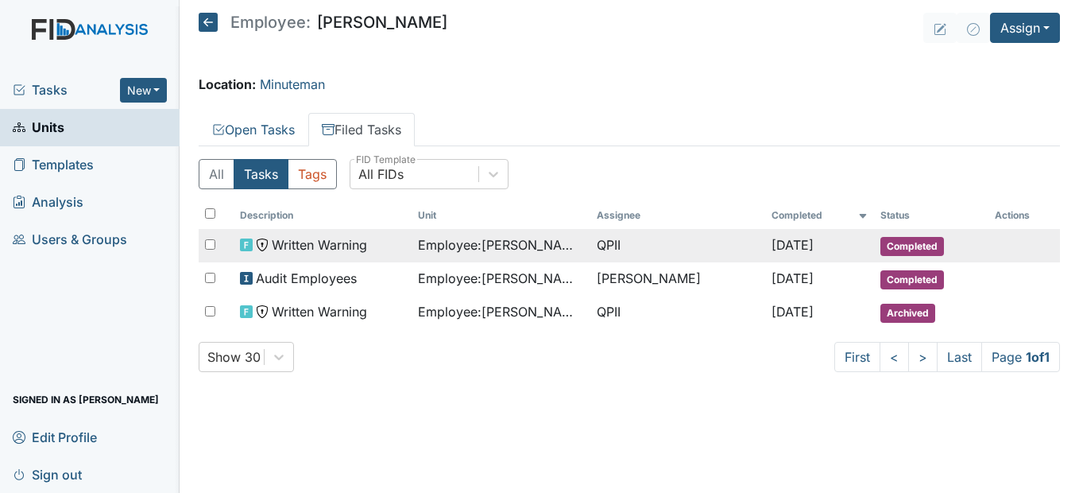
click at [455, 246] on span "Employee : Evans, Tomekia" at bounding box center [501, 244] width 166 height 19
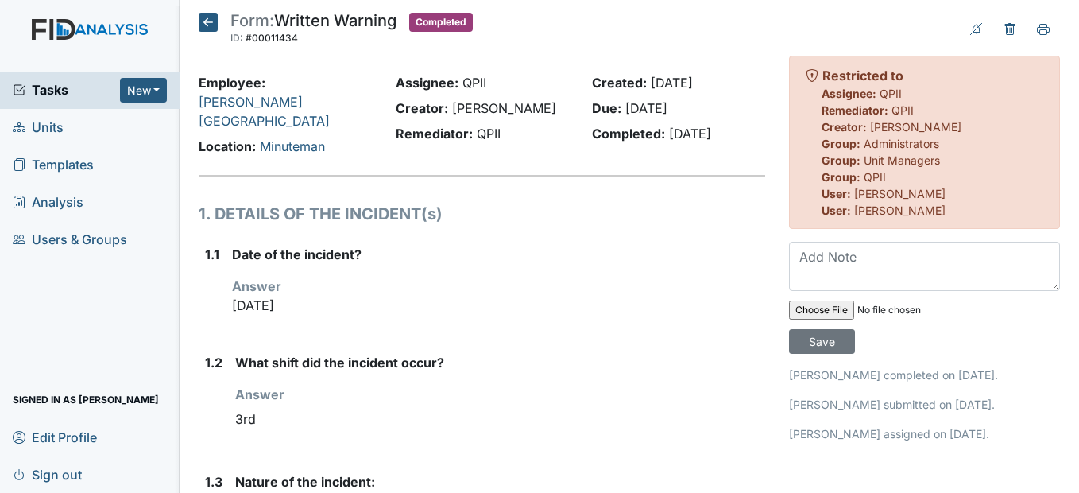
click at [219, 19] on h5 "Form: Written Warning ID: #00011434 Completed Autosaving..." at bounding box center [336, 30] width 274 height 35
click at [214, 23] on icon at bounding box center [208, 22] width 19 height 19
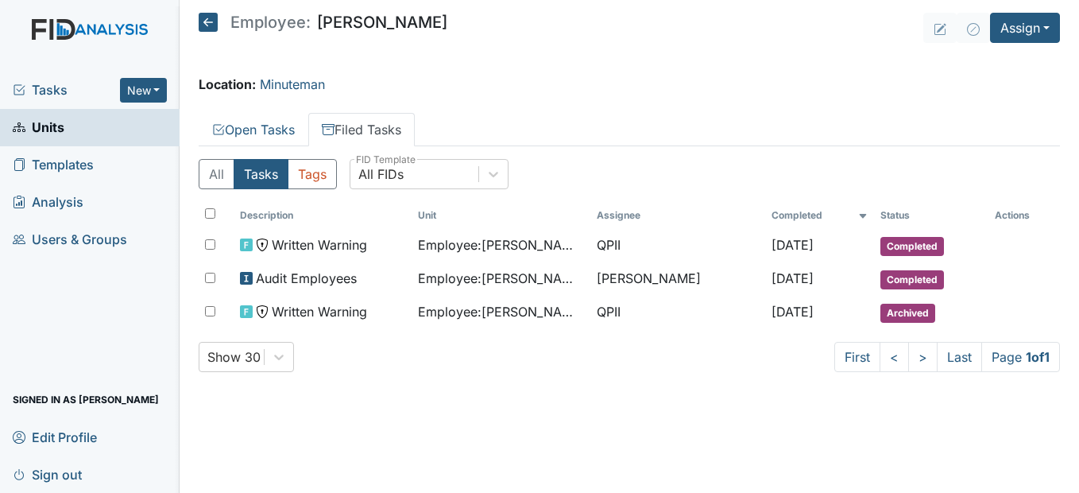
click at [214, 25] on icon at bounding box center [208, 22] width 19 height 19
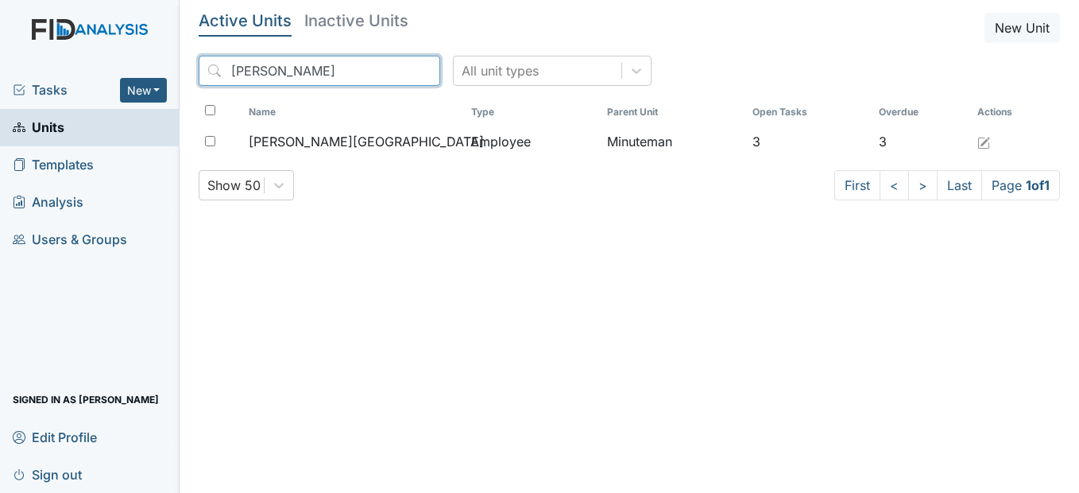
click at [398, 73] on input "[PERSON_NAME]" at bounding box center [320, 71] width 242 height 30
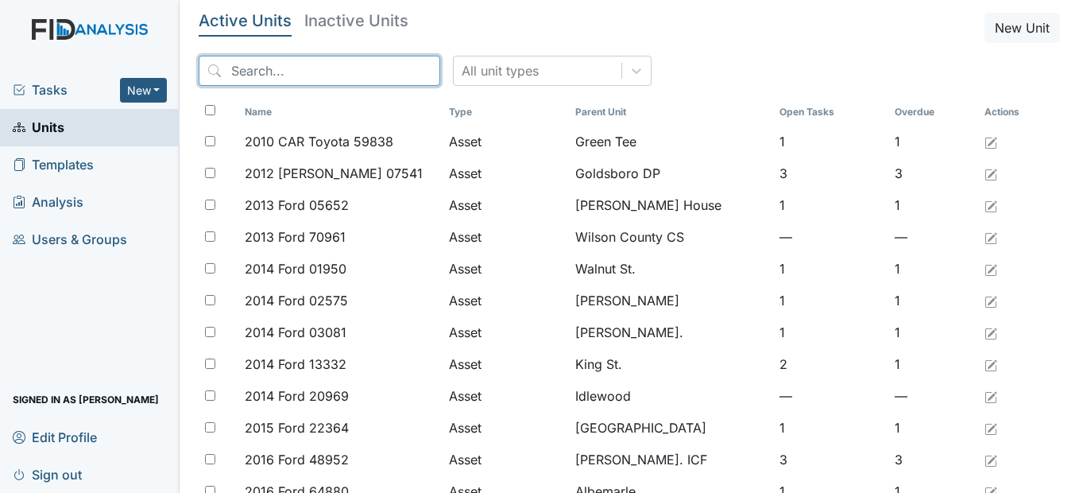
click at [364, 68] on input "search" at bounding box center [320, 71] width 242 height 30
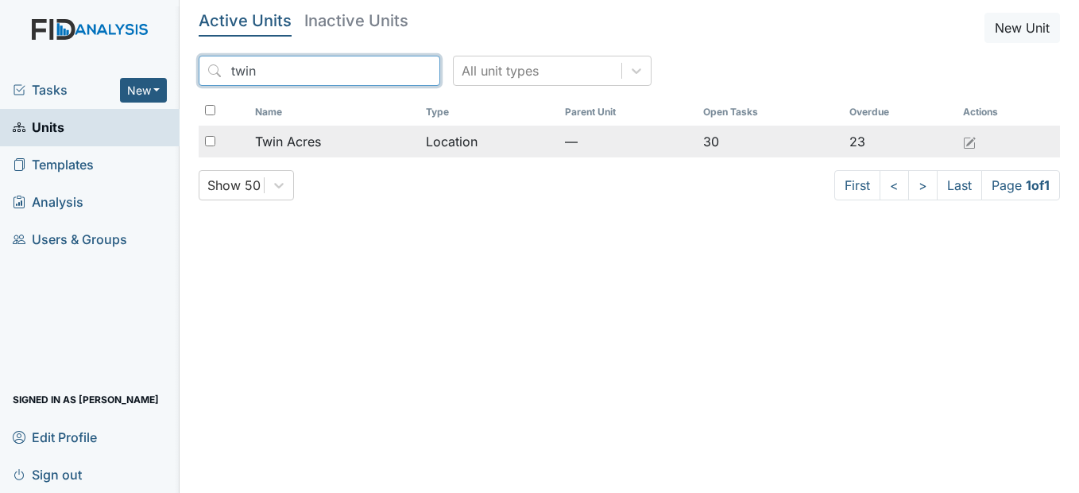
type input "twin"
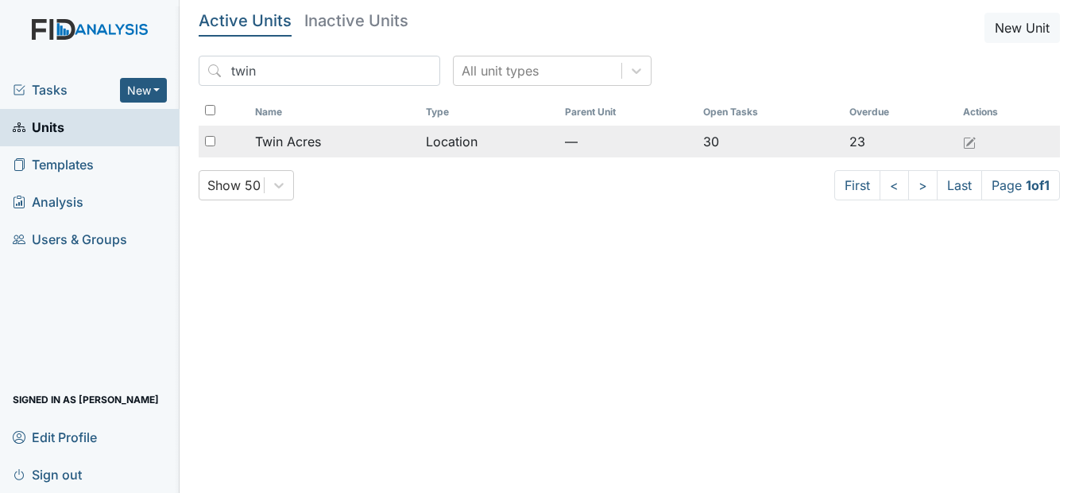
click at [337, 139] on div "Twin Acres" at bounding box center [334, 141] width 158 height 19
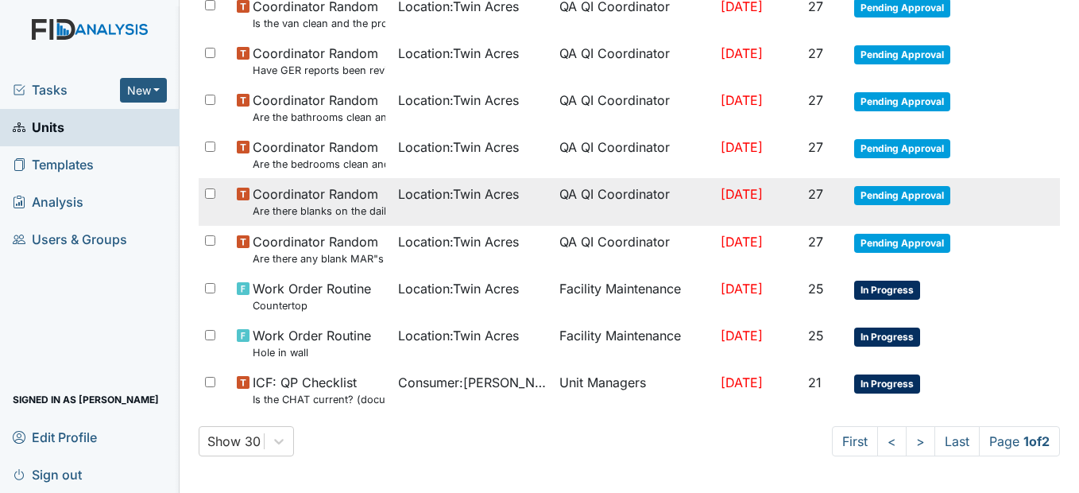
scroll to position [1113, 0]
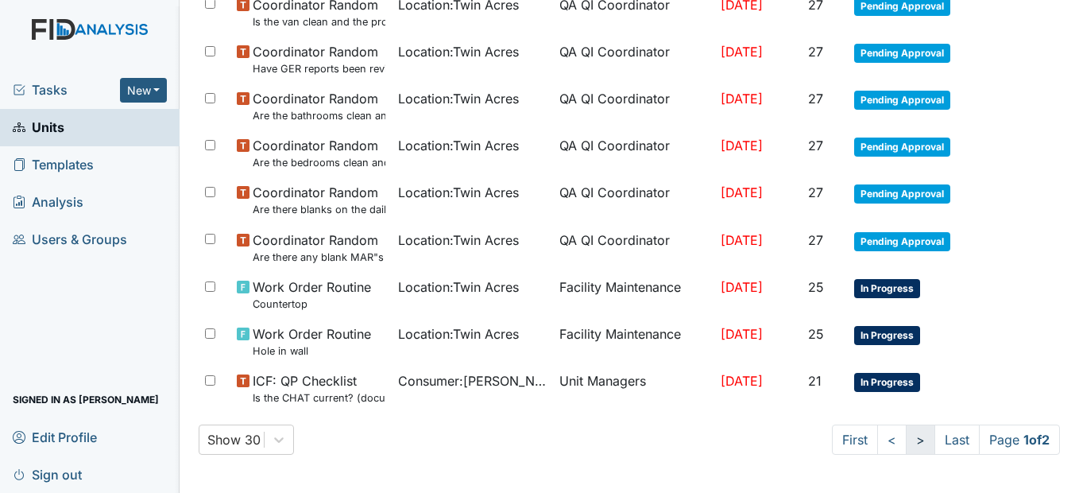
click at [910, 439] on link ">" at bounding box center [920, 439] width 29 height 30
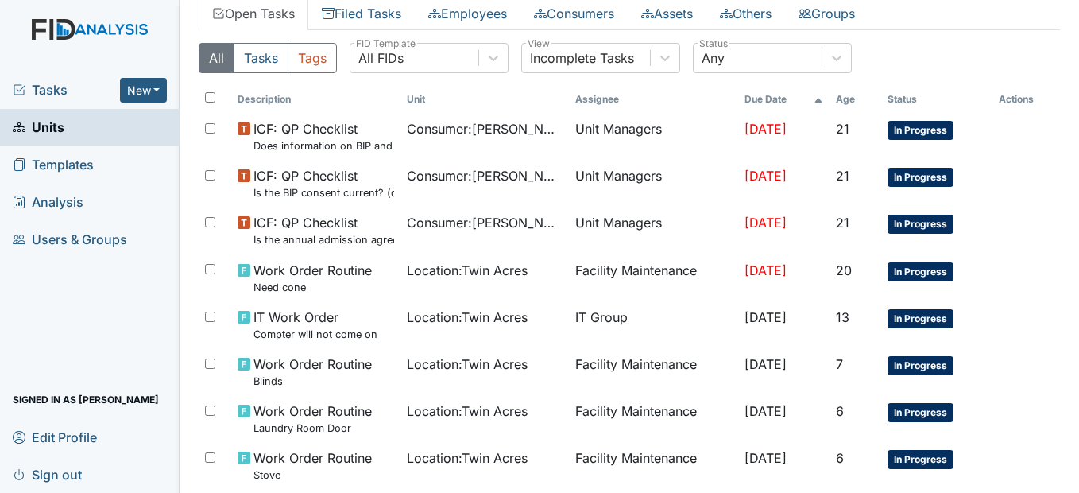
scroll to position [21, 0]
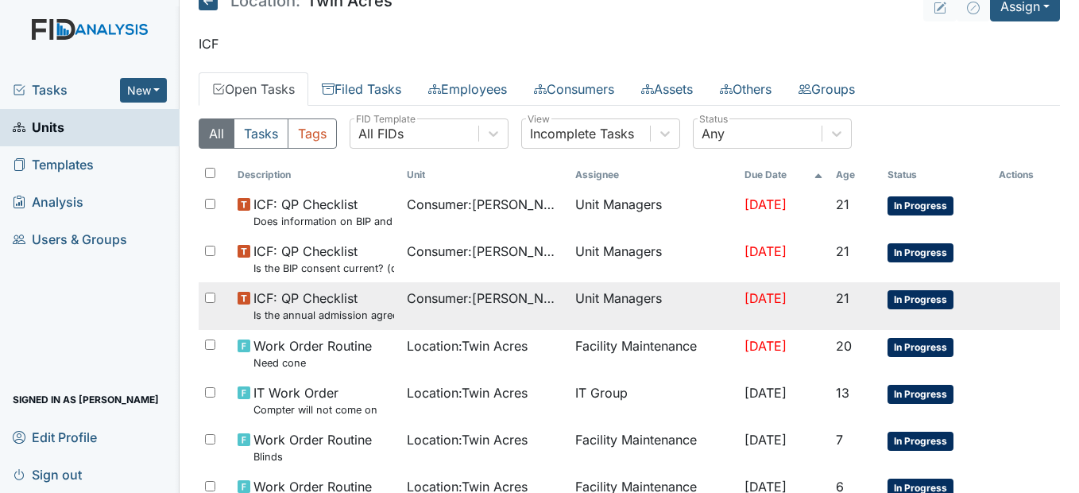
click at [491, 292] on span "Consumer : Kosztur, Kristina" at bounding box center [485, 297] width 156 height 19
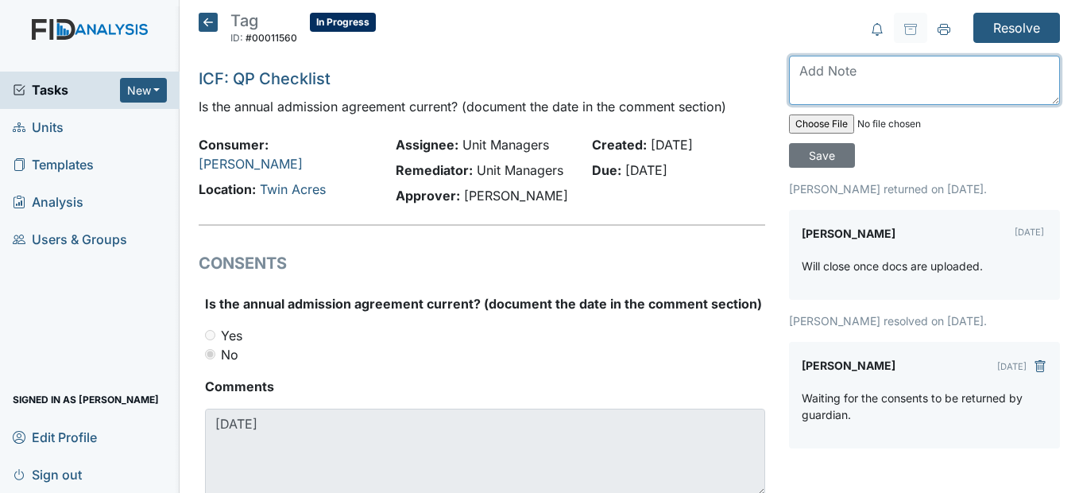
click at [810, 90] on textarea at bounding box center [924, 80] width 271 height 49
type textarea "Admission agreement uploaded [DATE]. [DATE]"
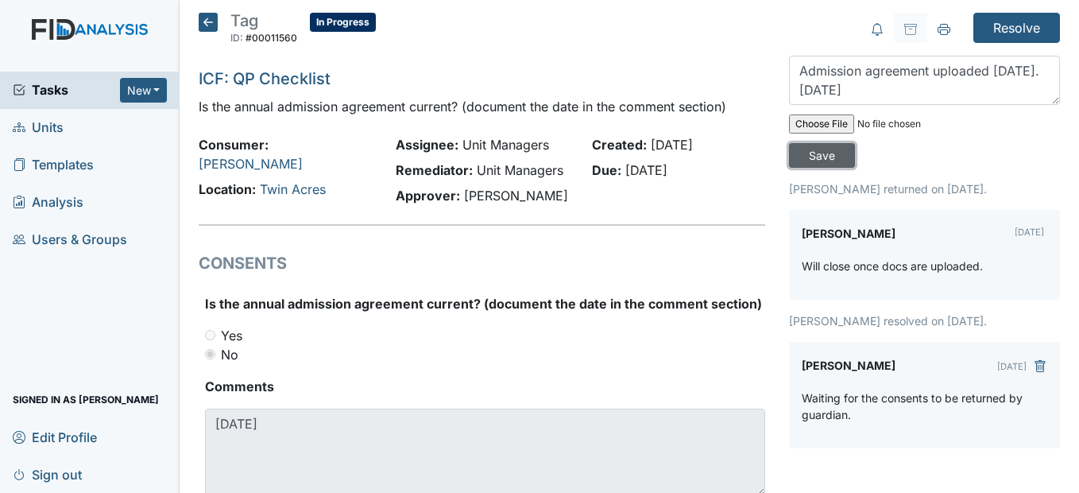
click at [839, 150] on input "Save" at bounding box center [822, 155] width 66 height 25
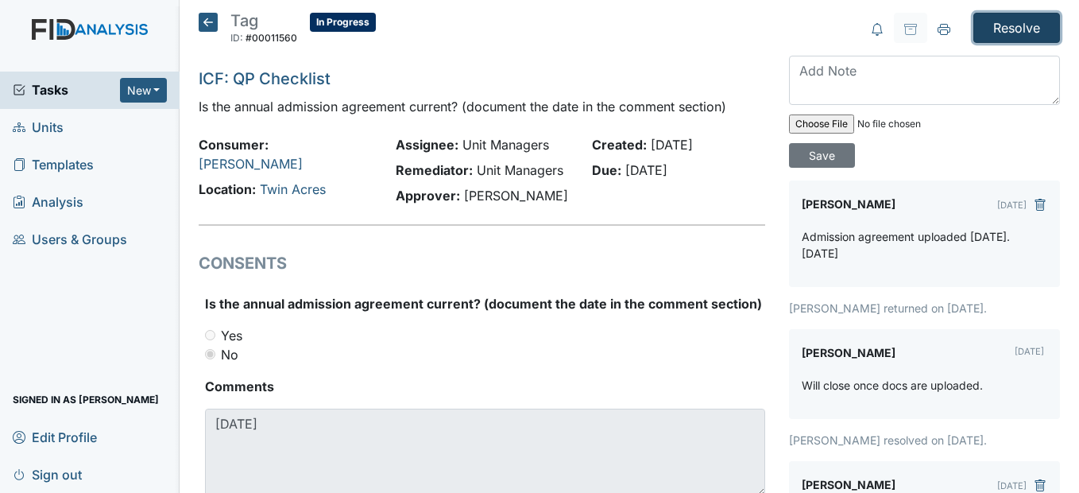
click at [1004, 29] on input "Resolve" at bounding box center [1016, 28] width 87 height 30
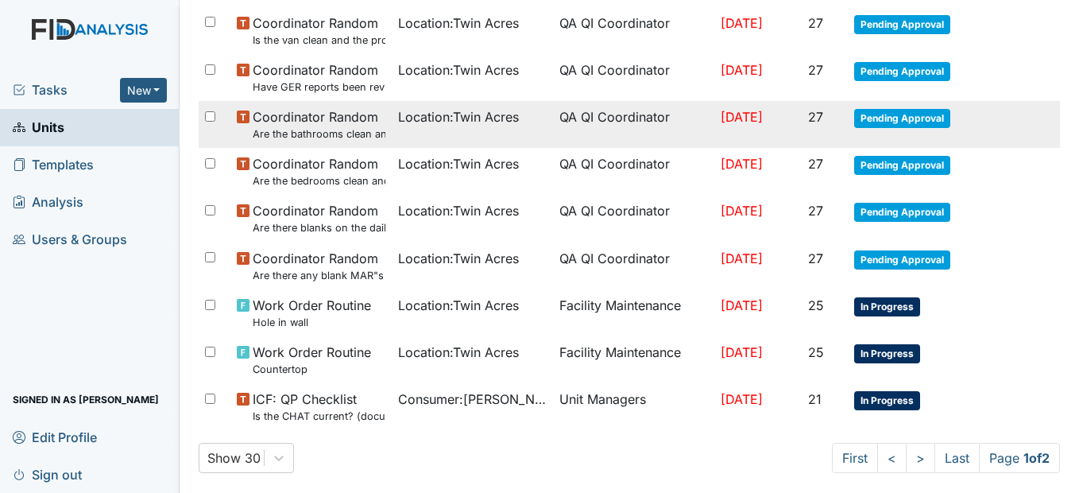
scroll to position [1166, 0]
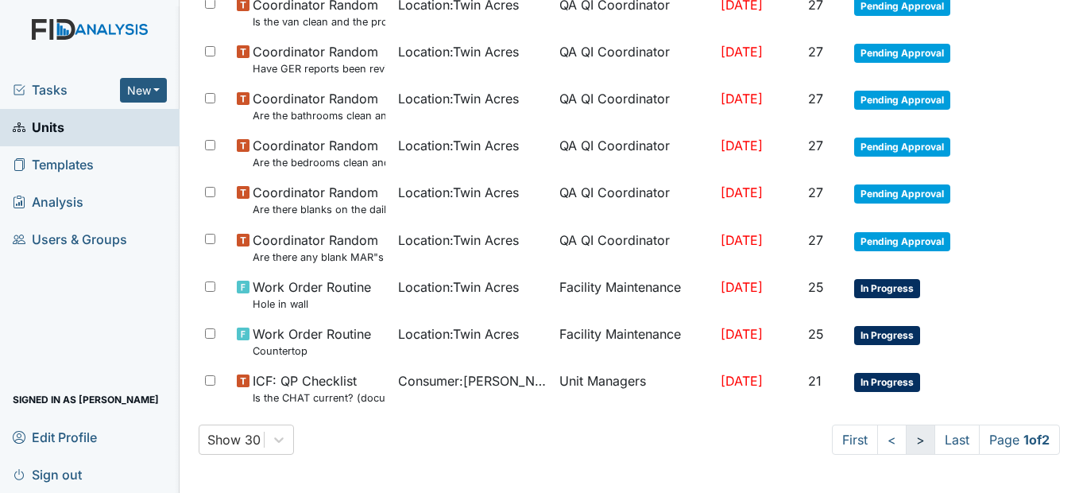
click at [906, 439] on link ">" at bounding box center [920, 439] width 29 height 30
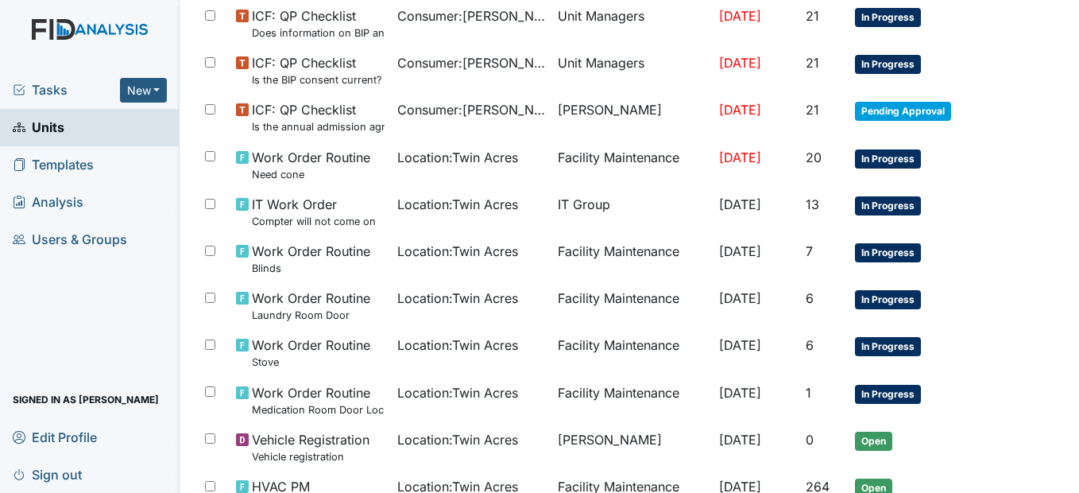
scroll to position [233, 0]
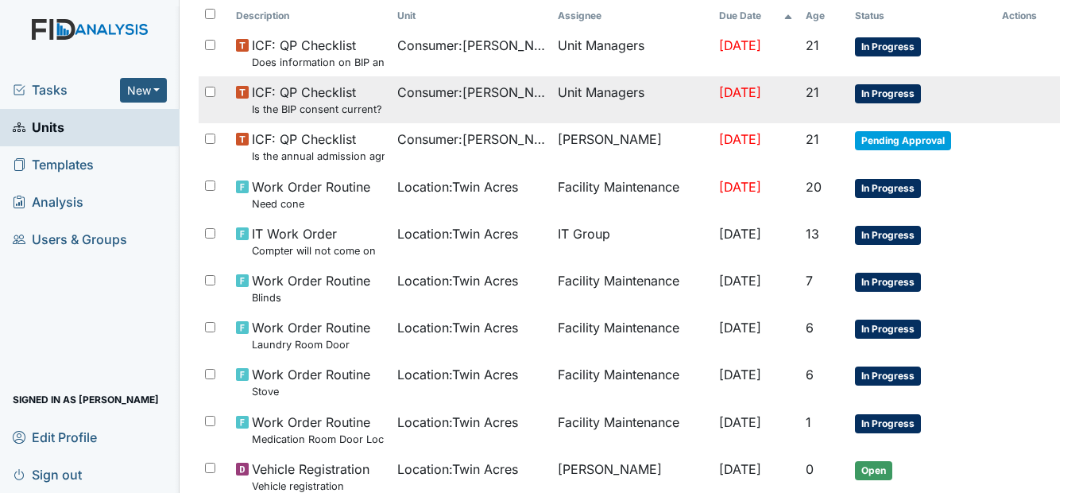
click at [426, 103] on td "Consumer : Bennett, Deborah" at bounding box center [471, 99] width 161 height 47
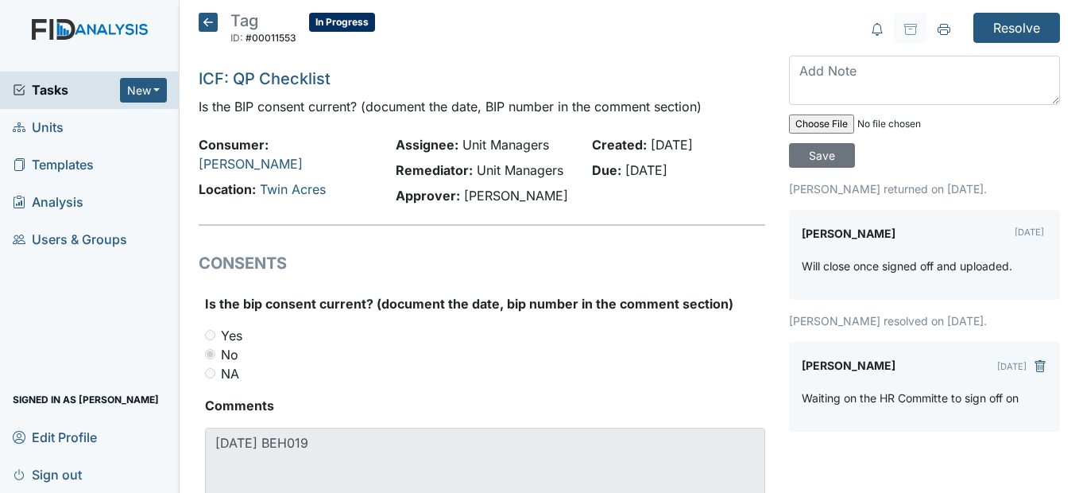
click at [212, 24] on icon at bounding box center [208, 22] width 19 height 19
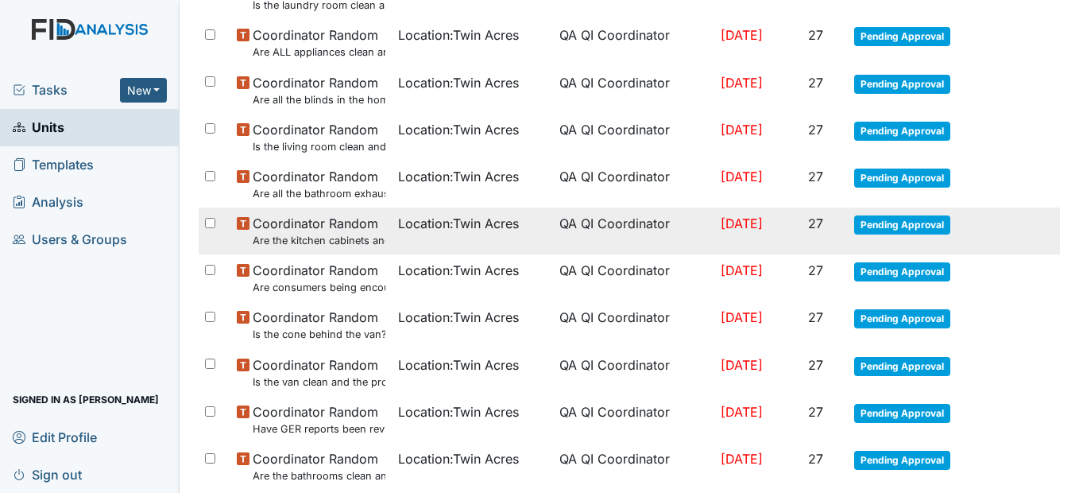
scroll to position [795, 0]
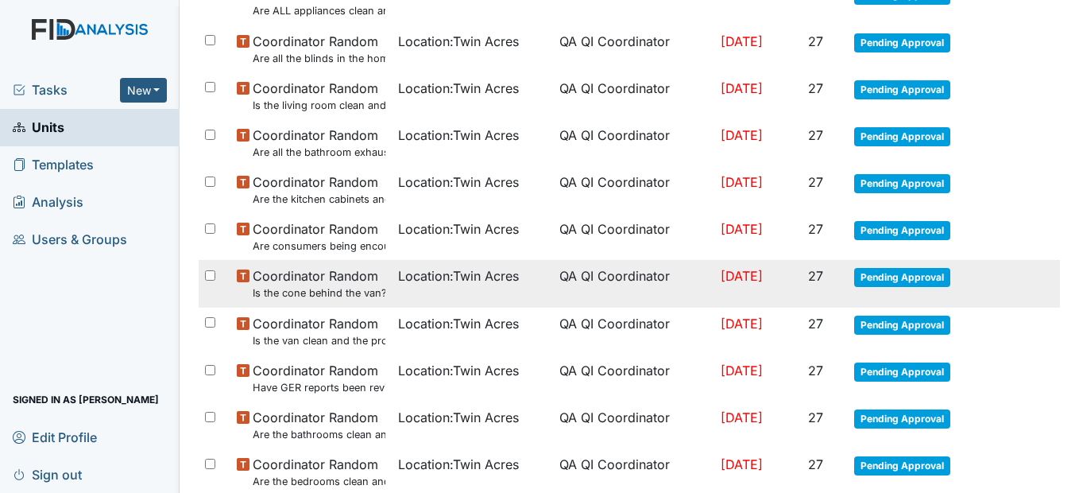
click at [493, 284] on span "Location : [GEOGRAPHIC_DATA]" at bounding box center [458, 275] width 121 height 19
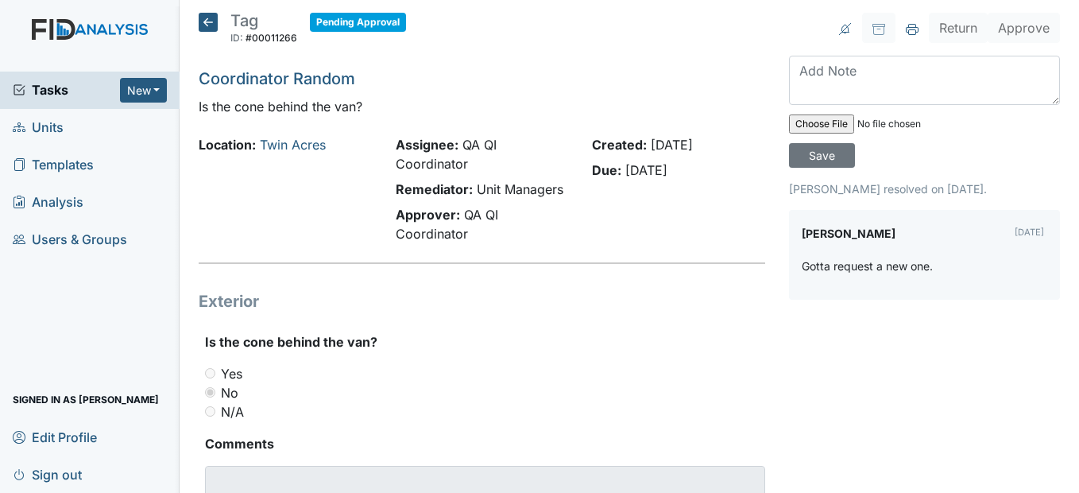
click at [204, 20] on icon at bounding box center [208, 22] width 19 height 19
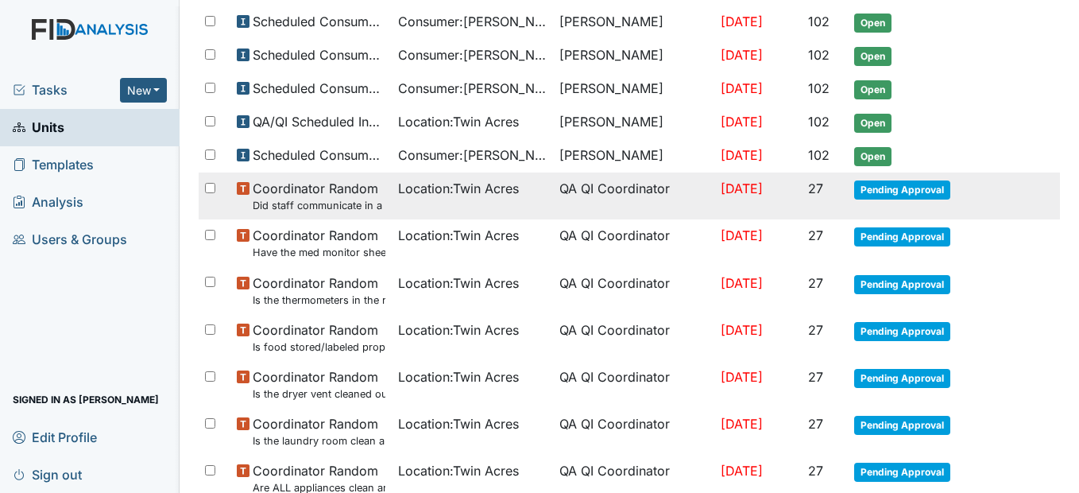
scroll to position [397, 0]
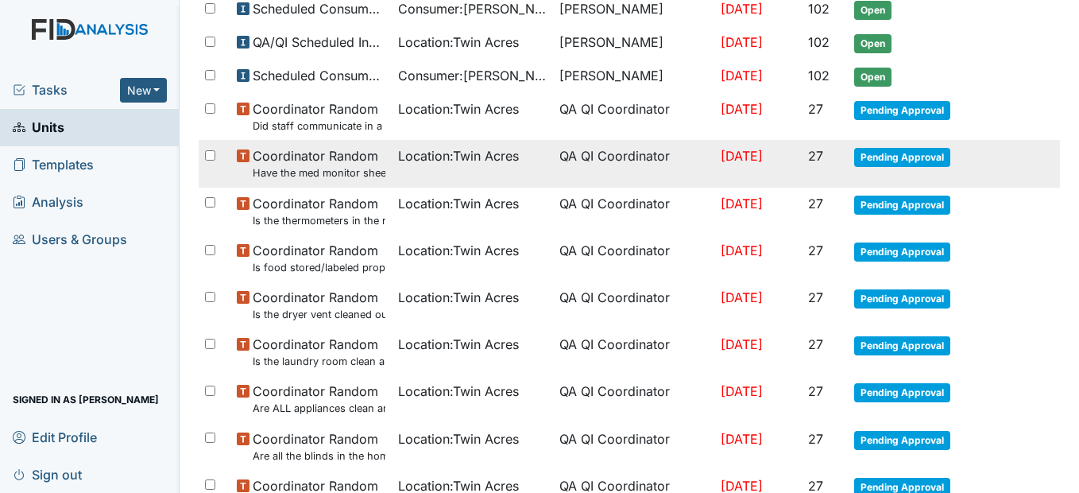
click at [439, 161] on span "Location : Twin Acres" at bounding box center [458, 155] width 121 height 19
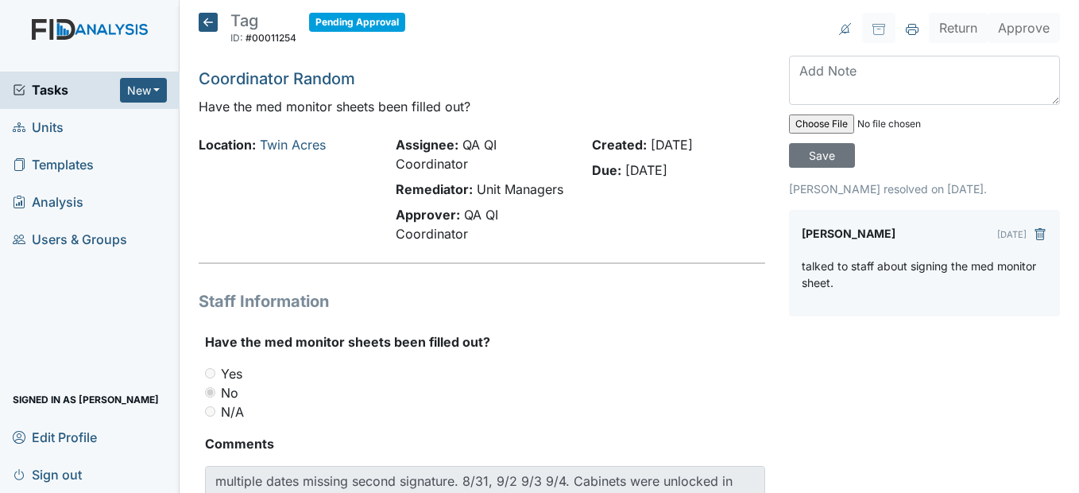
click at [208, 21] on icon at bounding box center [208, 22] width 19 height 19
